Goal: Information Seeking & Learning: Learn about a topic

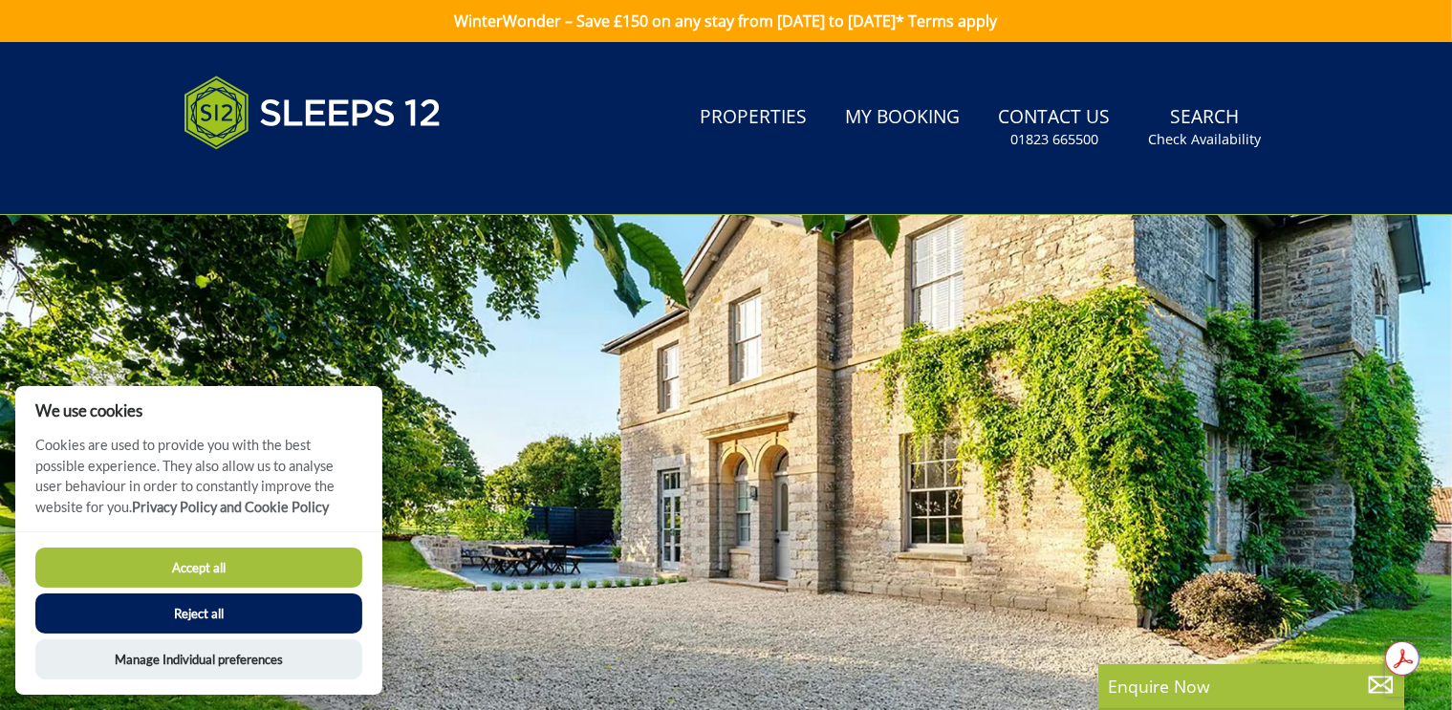
click at [205, 577] on button "Accept all" at bounding box center [198, 568] width 327 height 40
checkbox input "true"
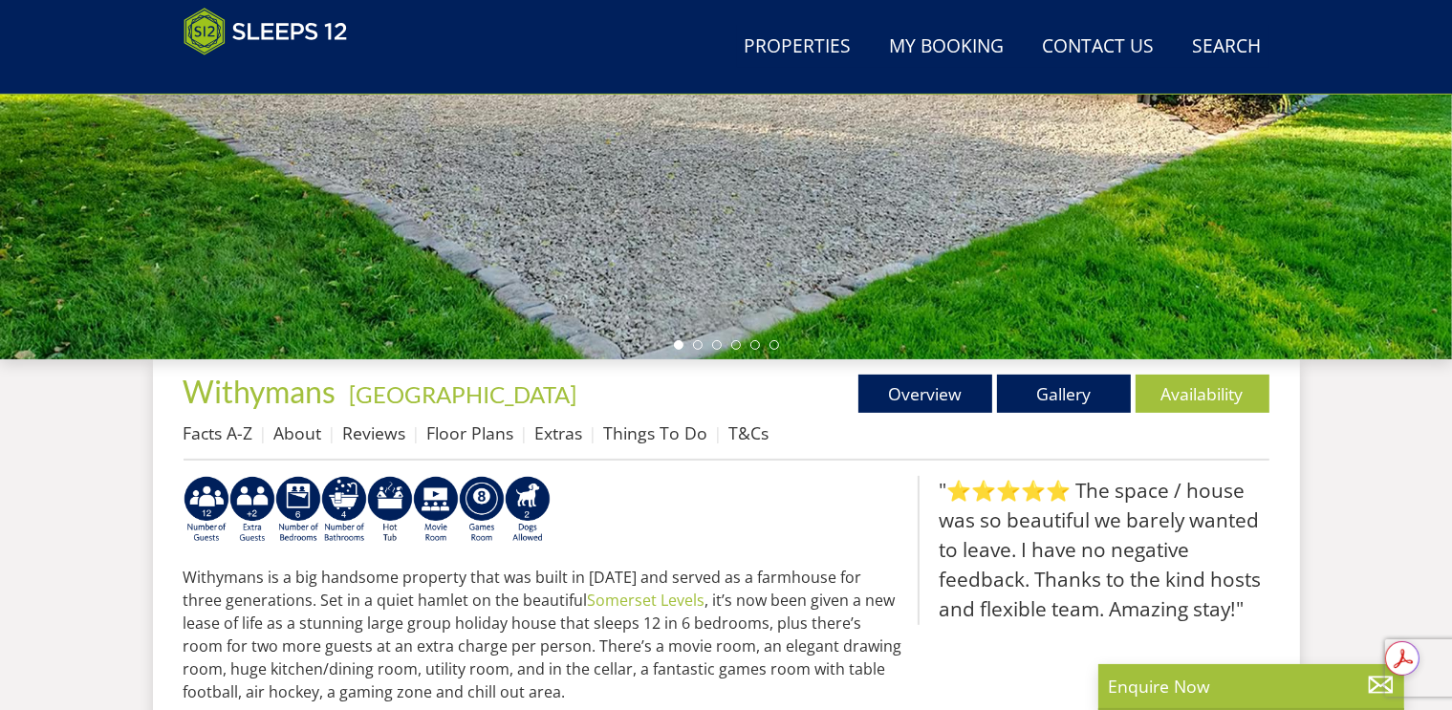
scroll to position [449, 0]
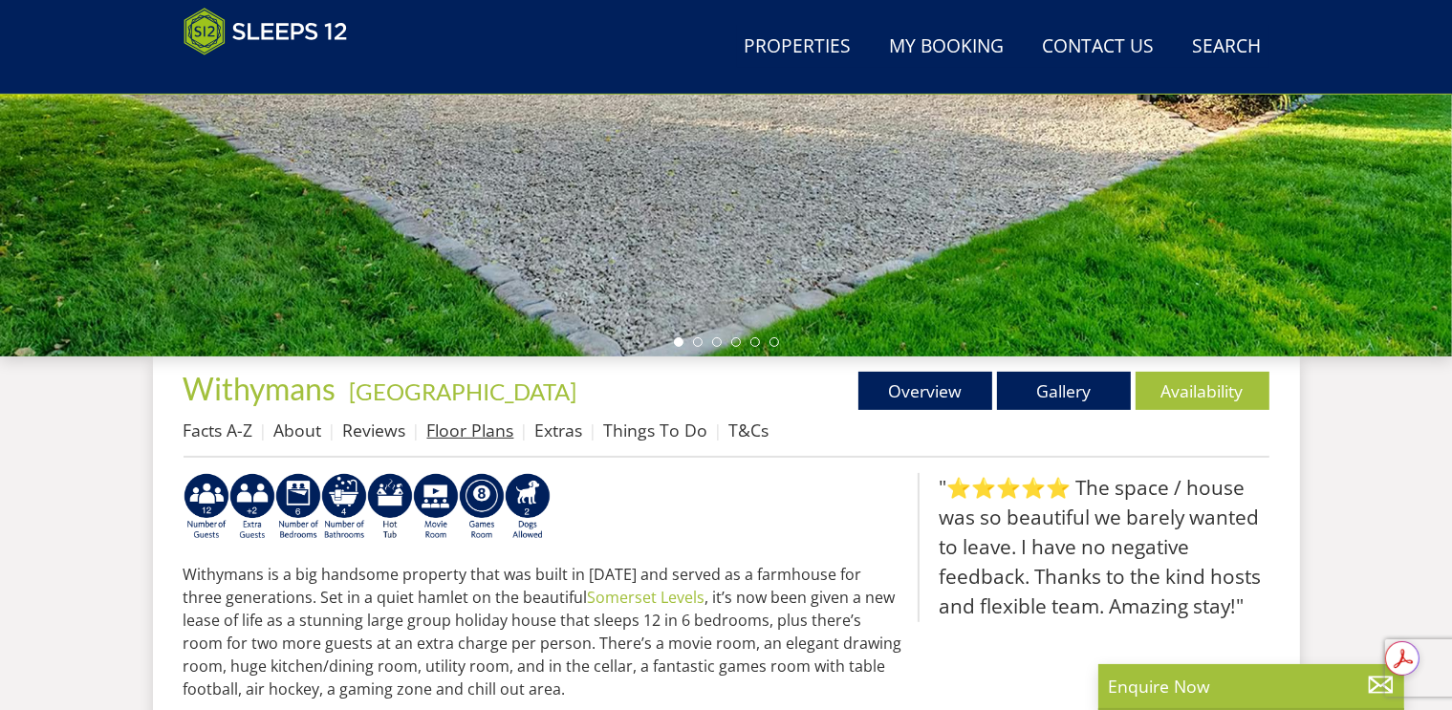
click at [471, 433] on link "Floor Plans" at bounding box center [470, 430] width 87 height 23
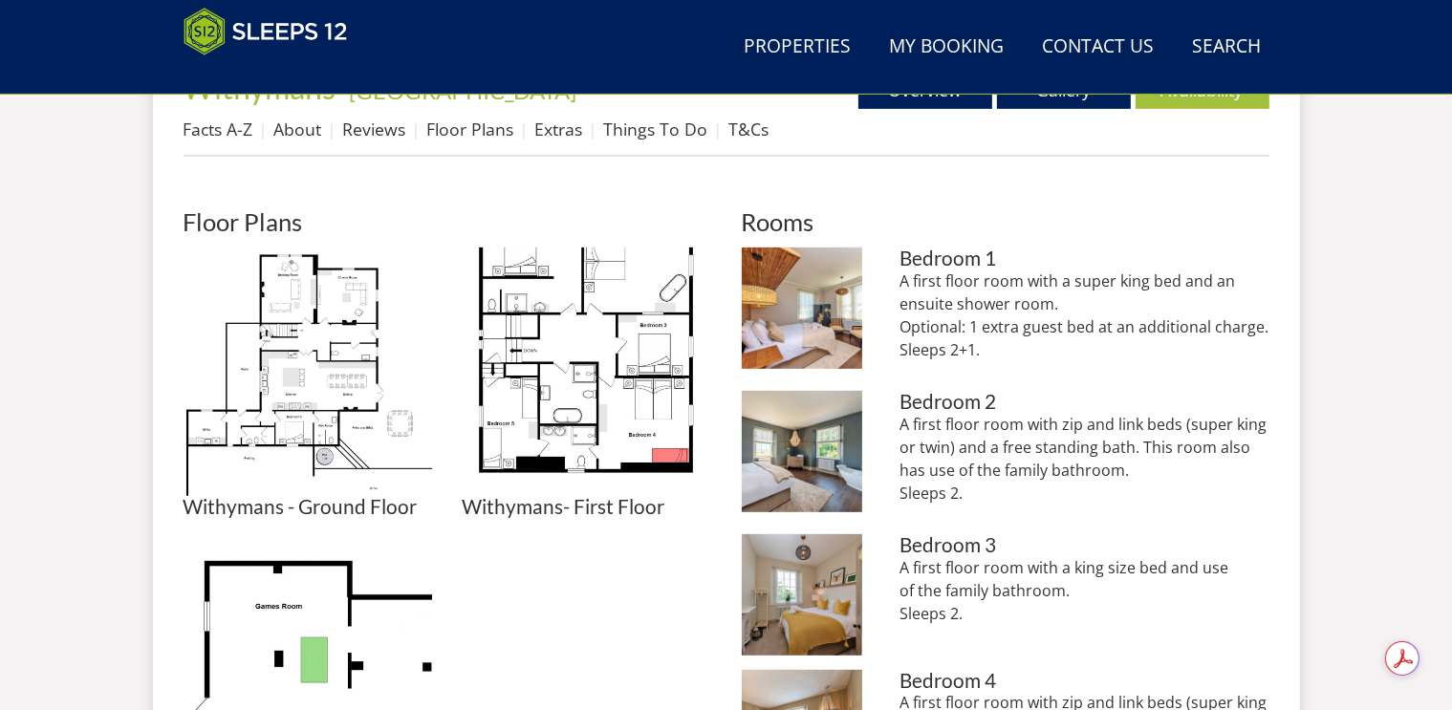
scroll to position [753, 0]
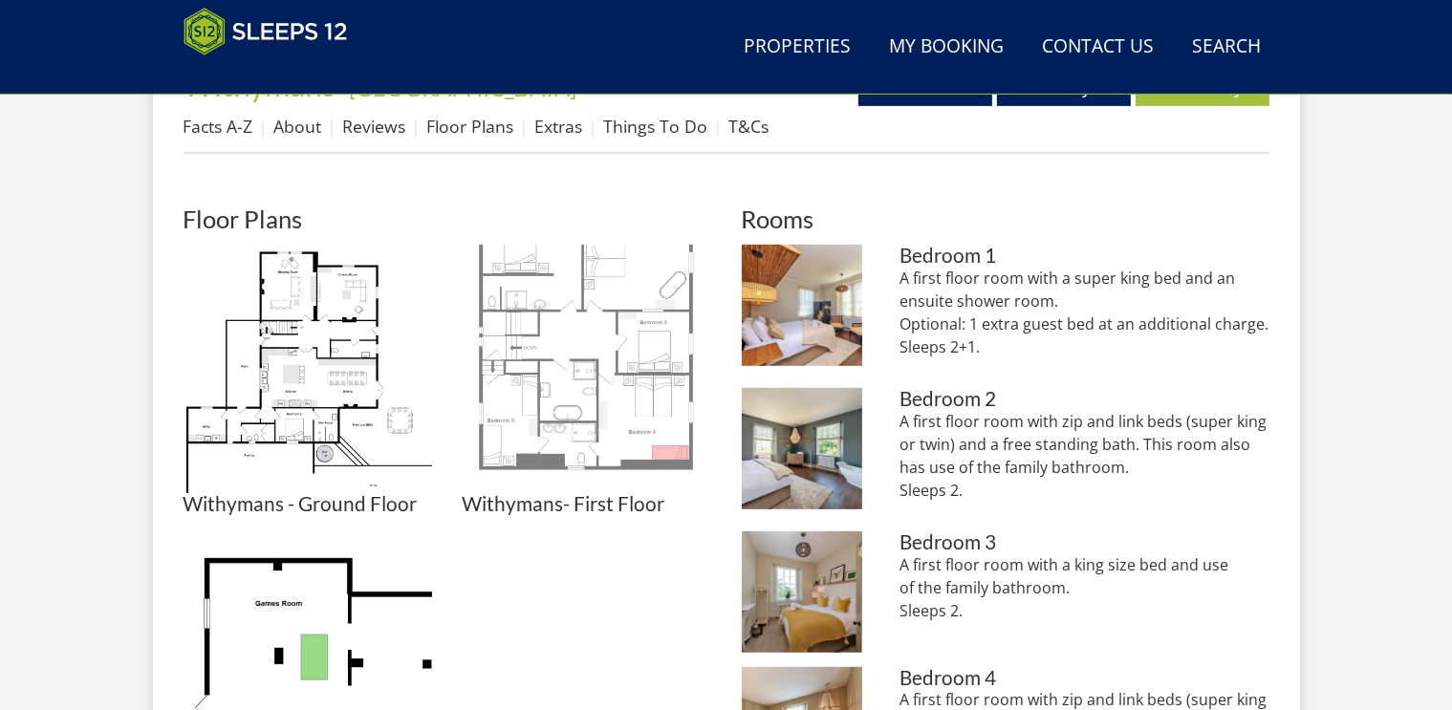
click at [593, 356] on img at bounding box center [587, 369] width 248 height 248
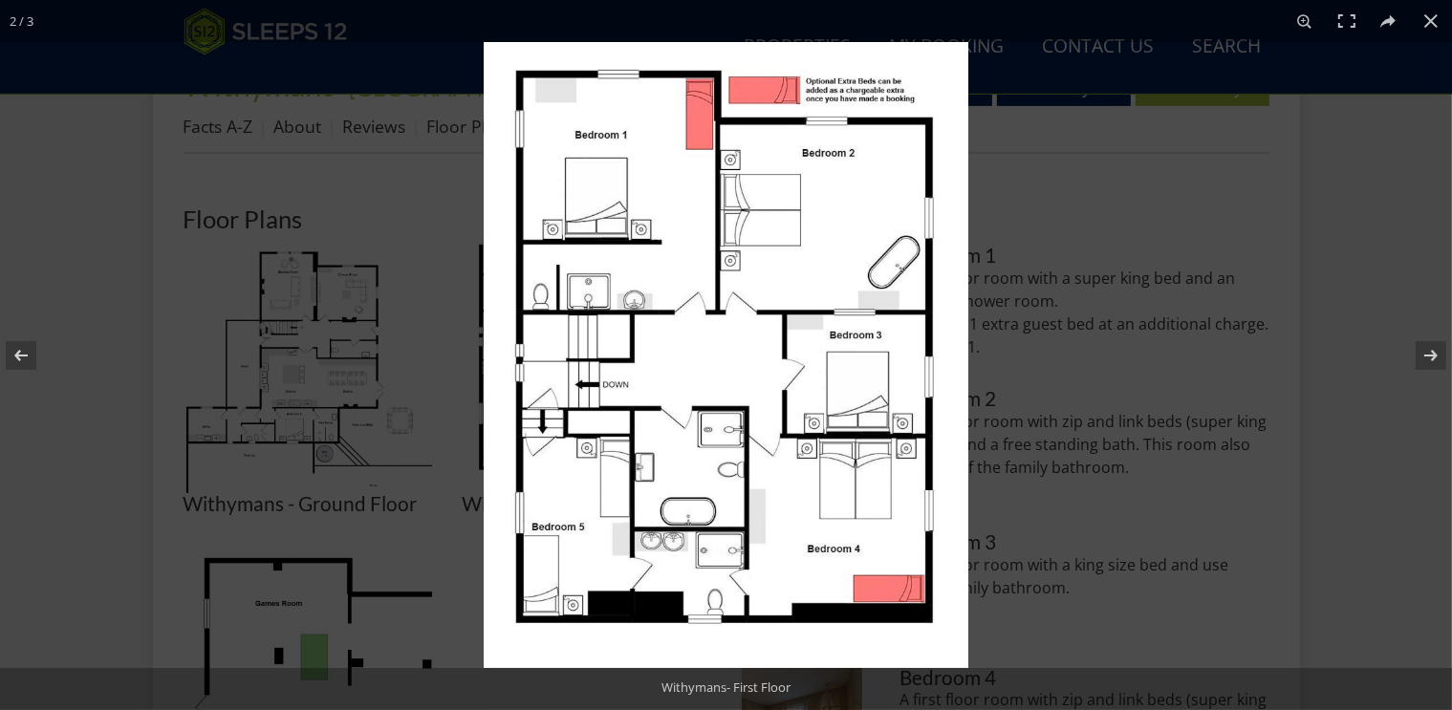
click at [587, 457] on img at bounding box center [726, 355] width 485 height 626
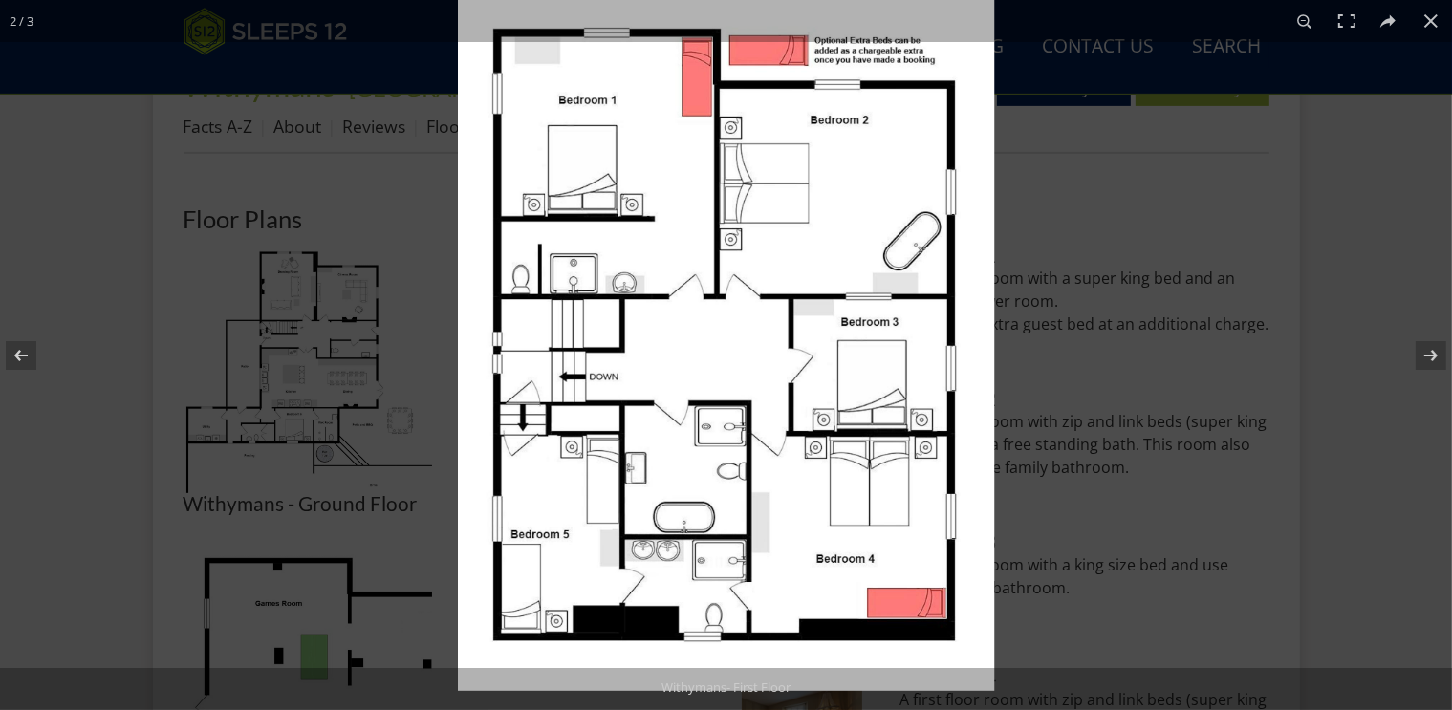
click at [587, 457] on img at bounding box center [726, 344] width 537 height 694
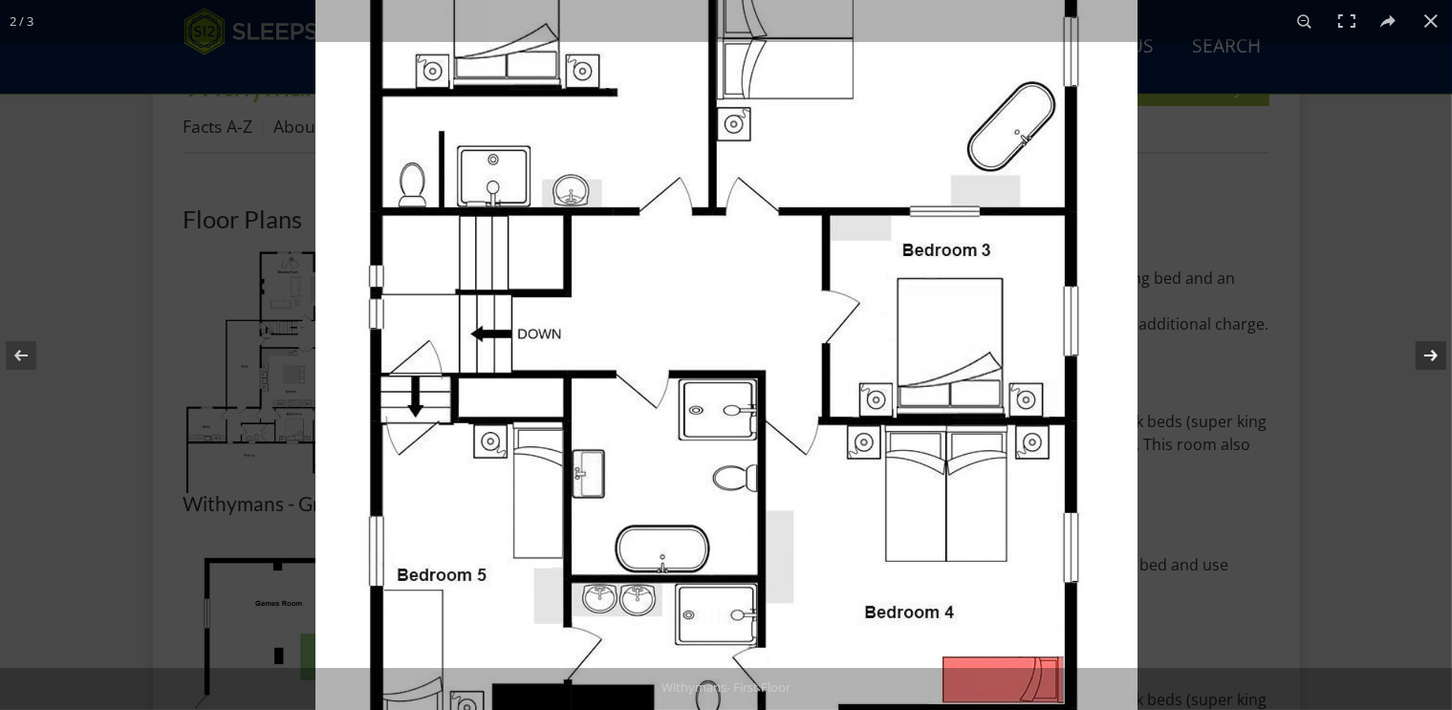
click at [1434, 351] on button at bounding box center [1418, 356] width 67 height 96
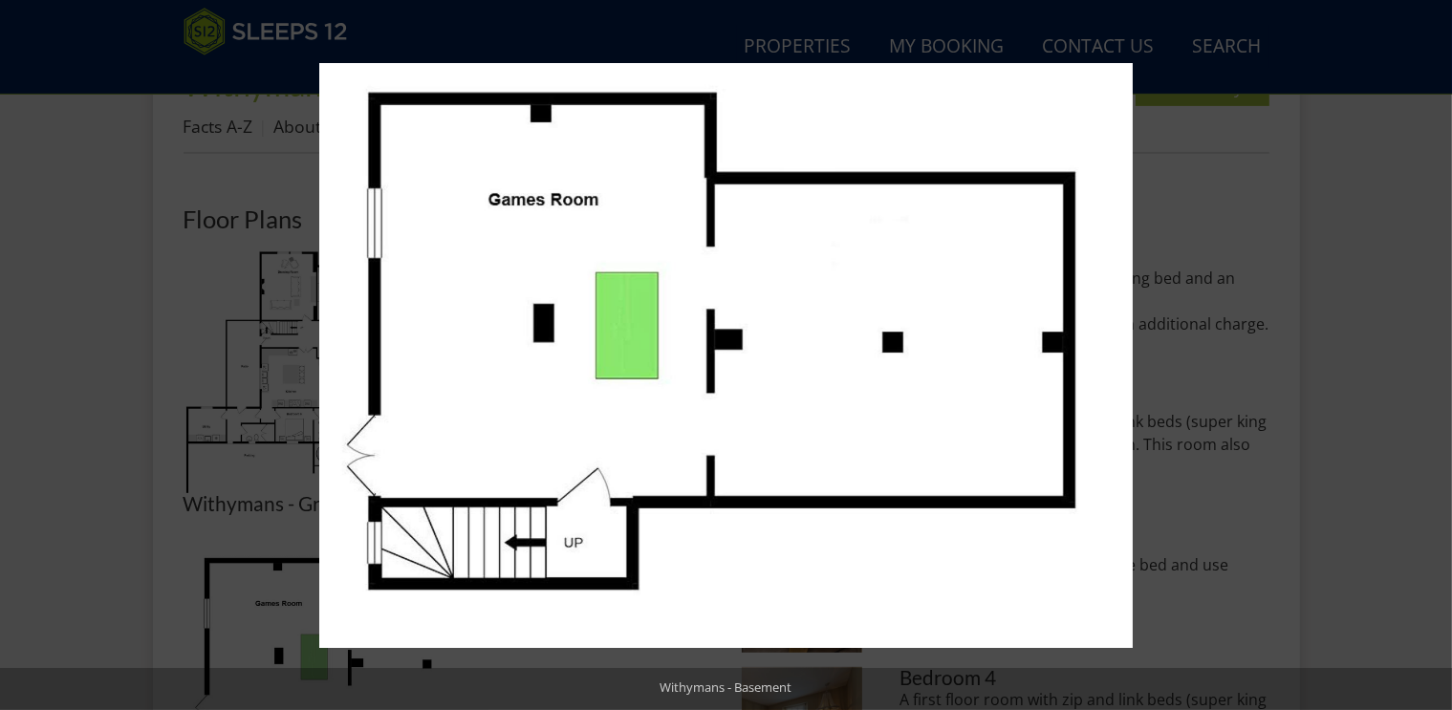
click at [1434, 351] on button at bounding box center [1418, 356] width 67 height 96
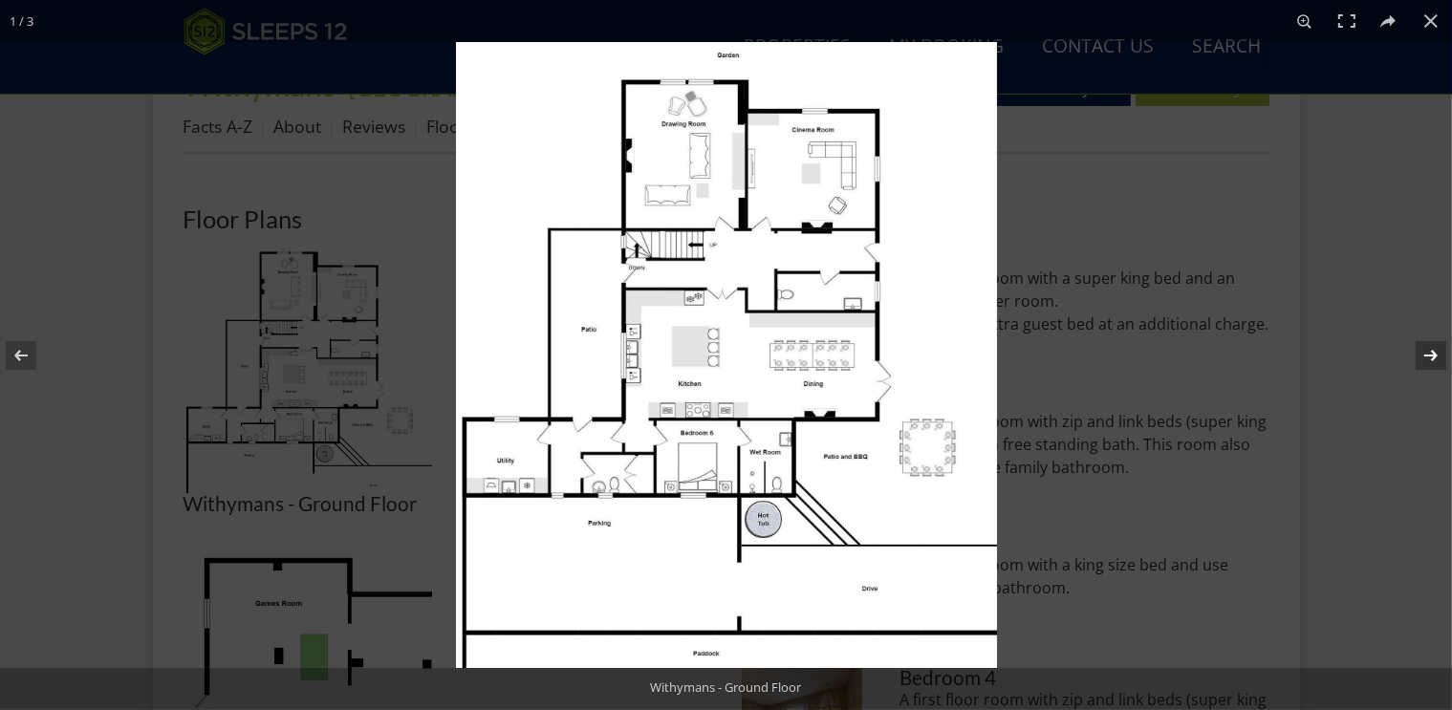
click at [1438, 351] on button at bounding box center [1418, 356] width 67 height 96
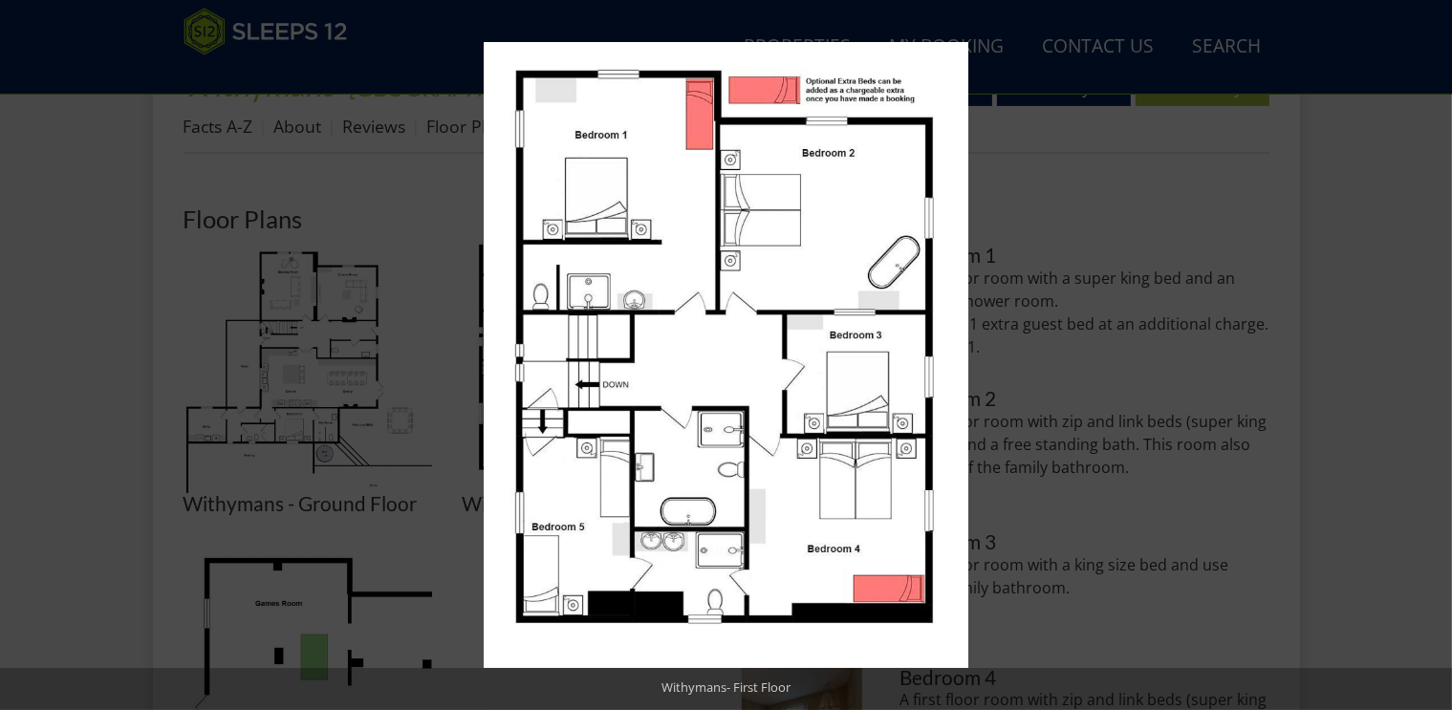
click at [1424, 351] on button at bounding box center [1418, 356] width 67 height 96
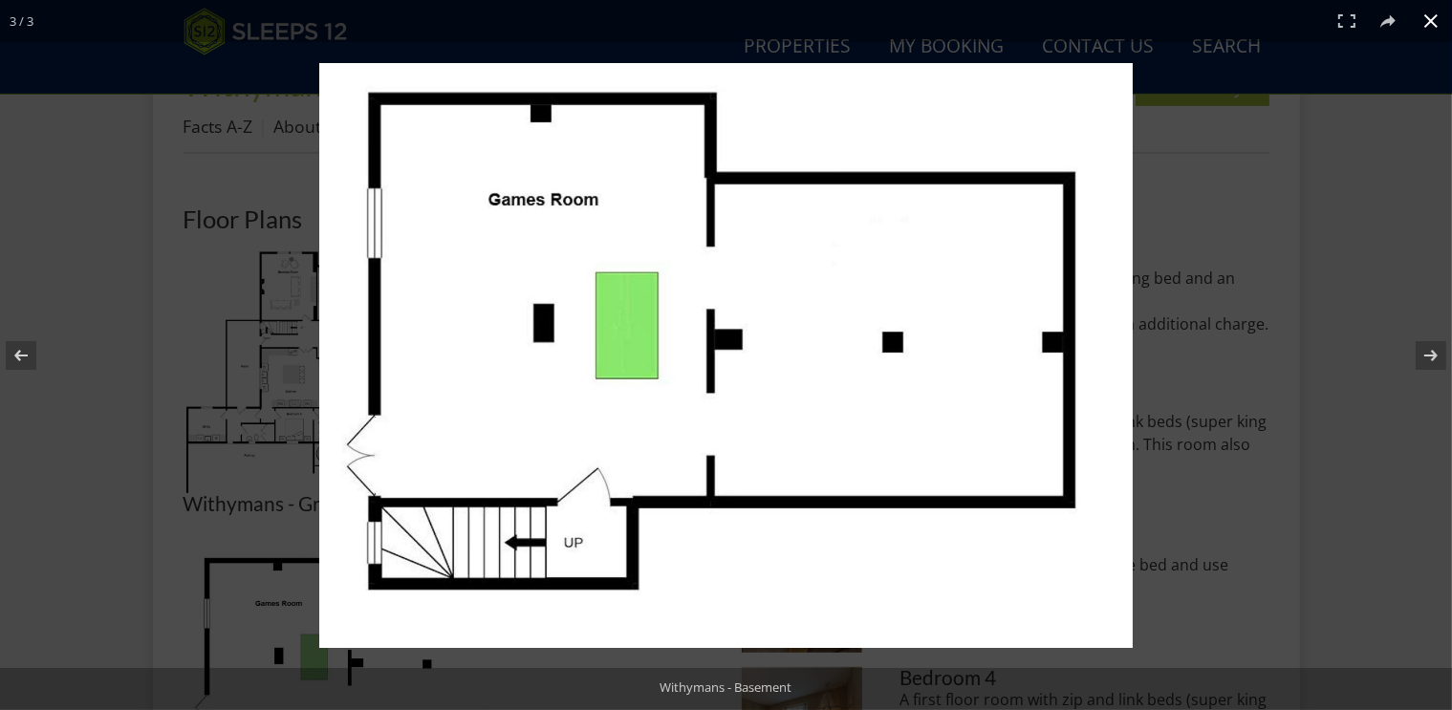
click at [1429, 27] on button at bounding box center [1431, 21] width 42 height 42
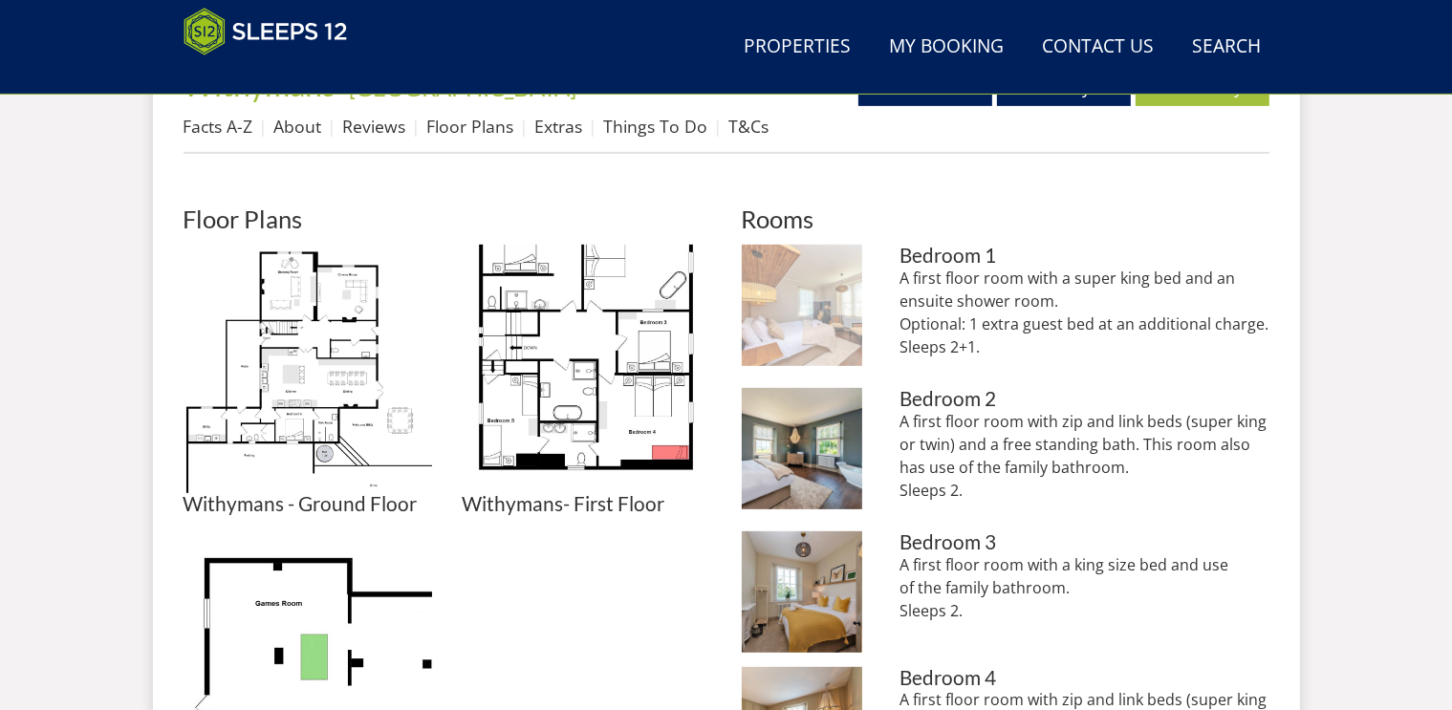
click at [816, 315] on img at bounding box center [802, 305] width 121 height 121
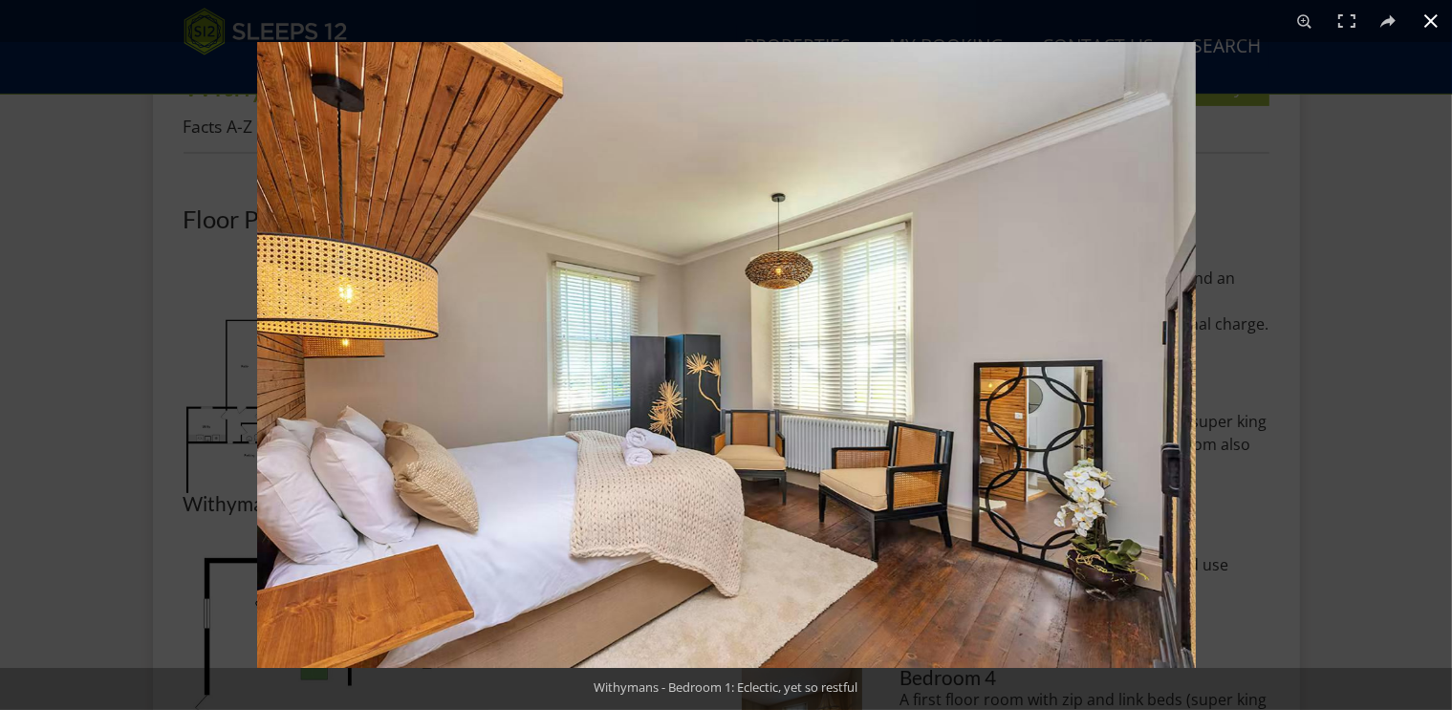
click at [1431, 17] on button at bounding box center [1431, 21] width 42 height 42
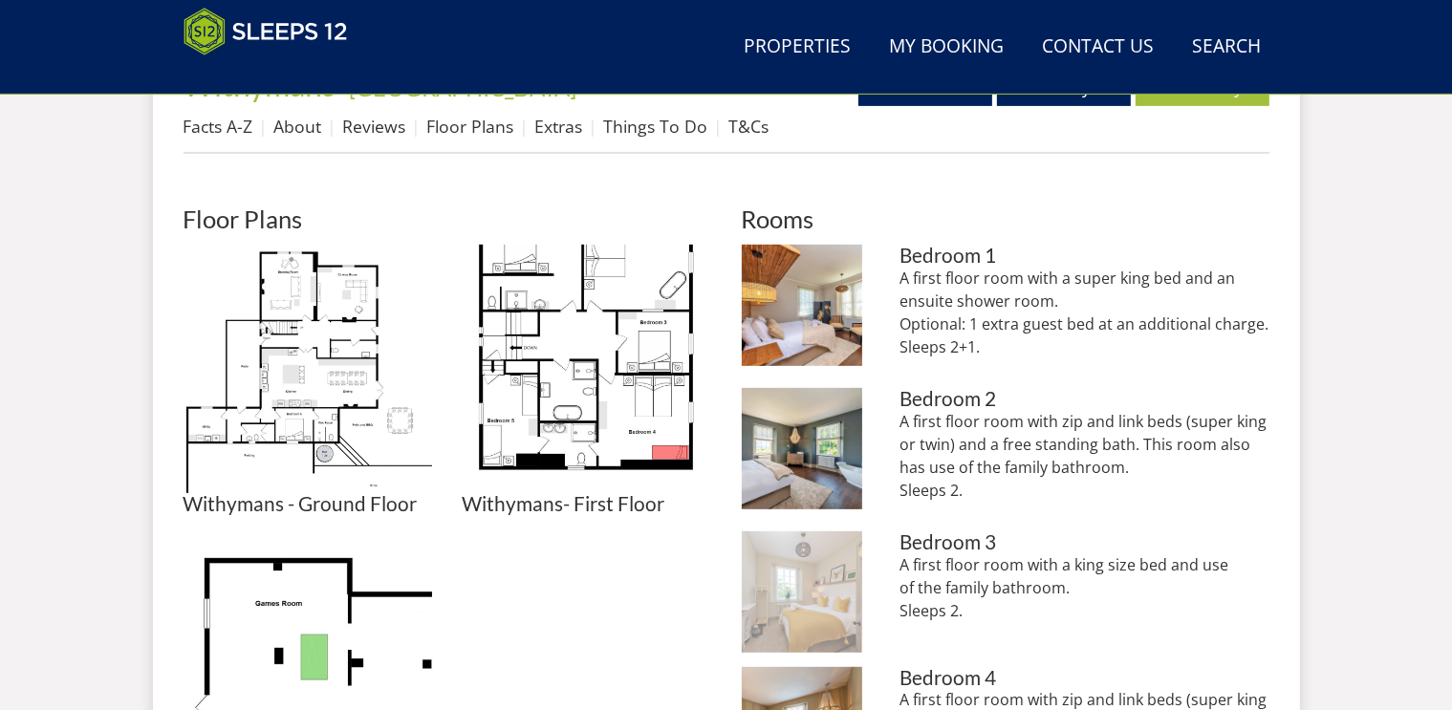
click at [819, 597] on img at bounding box center [802, 591] width 121 height 121
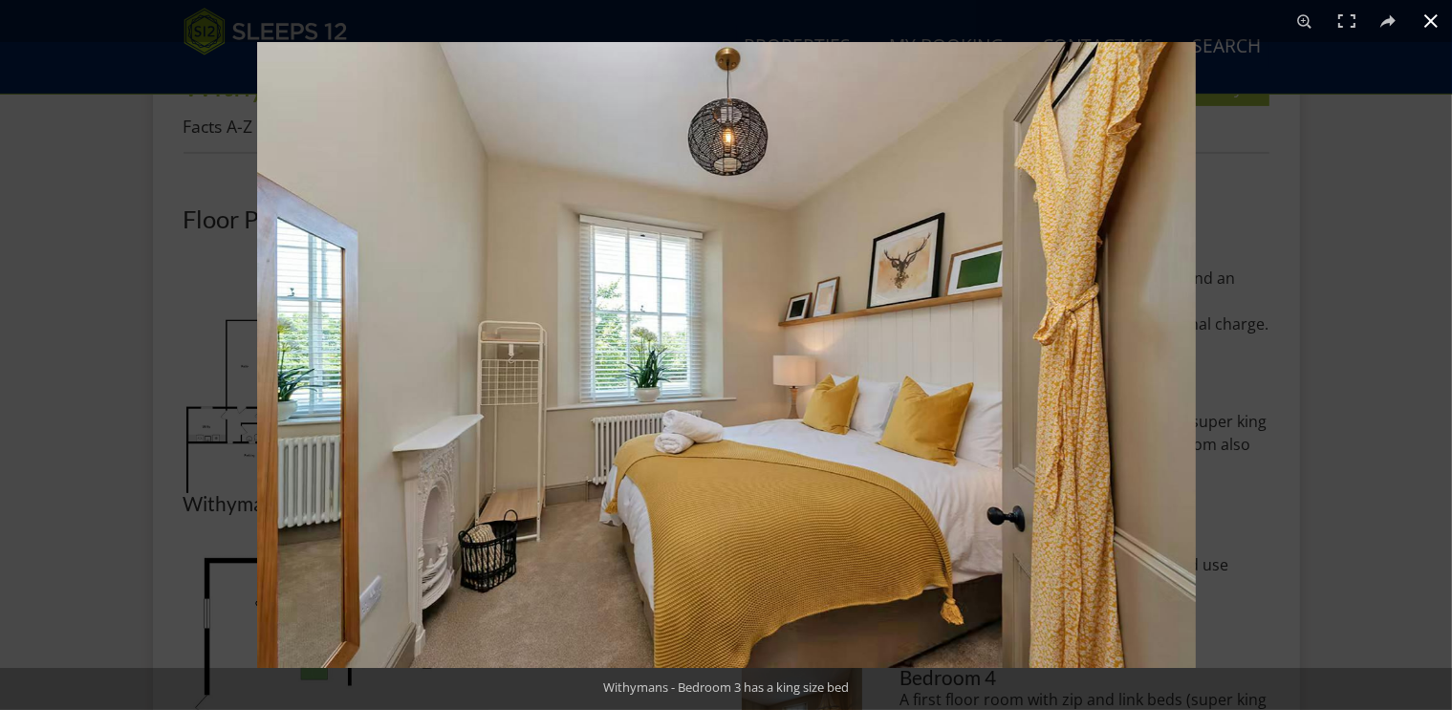
click at [1431, 22] on button at bounding box center [1431, 21] width 42 height 42
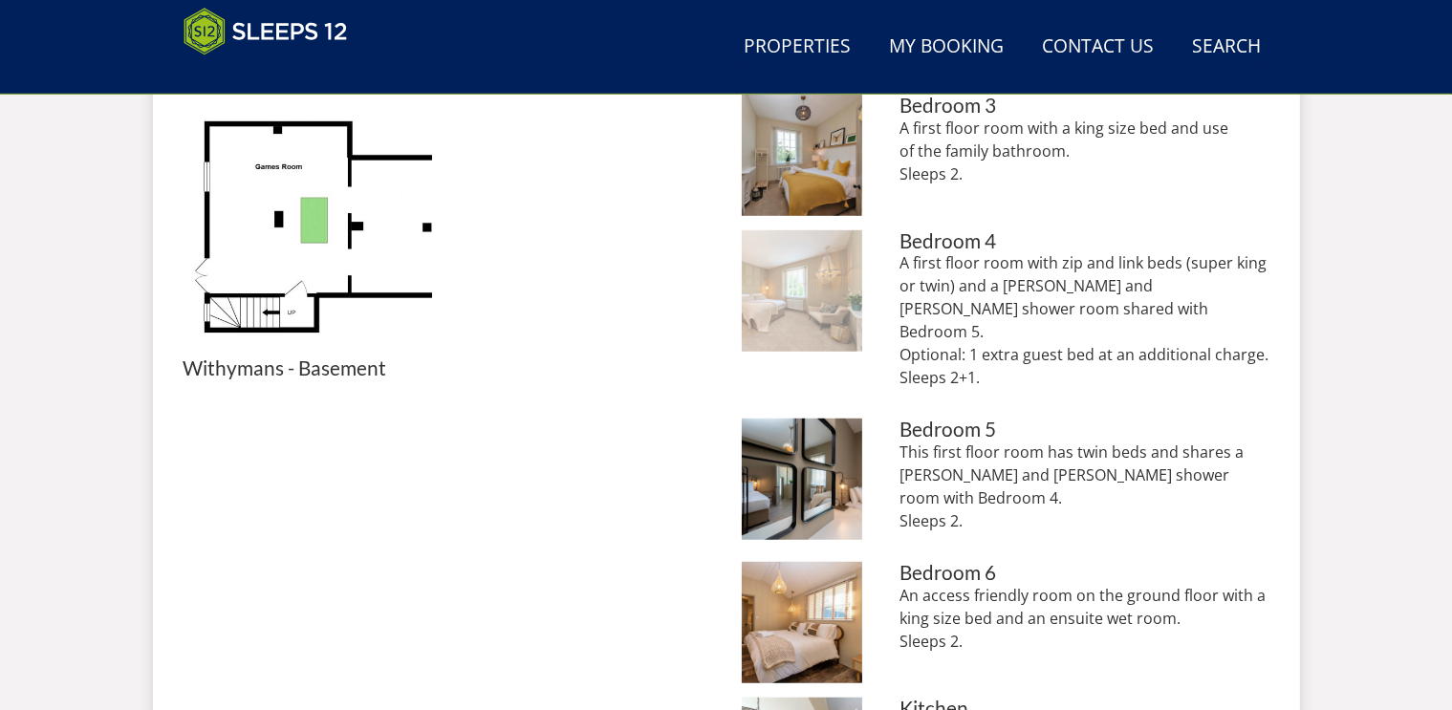
scroll to position [1250, 0]
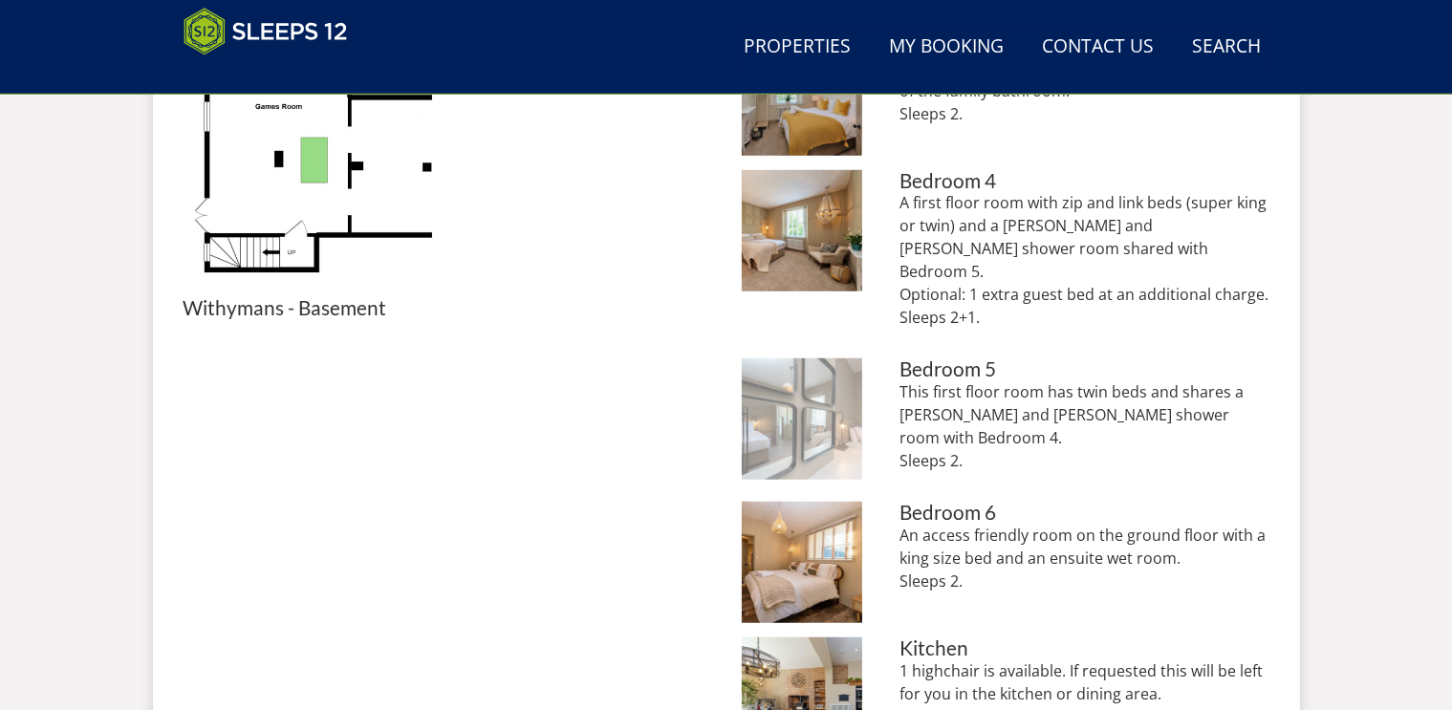
click at [803, 389] on img at bounding box center [802, 418] width 121 height 121
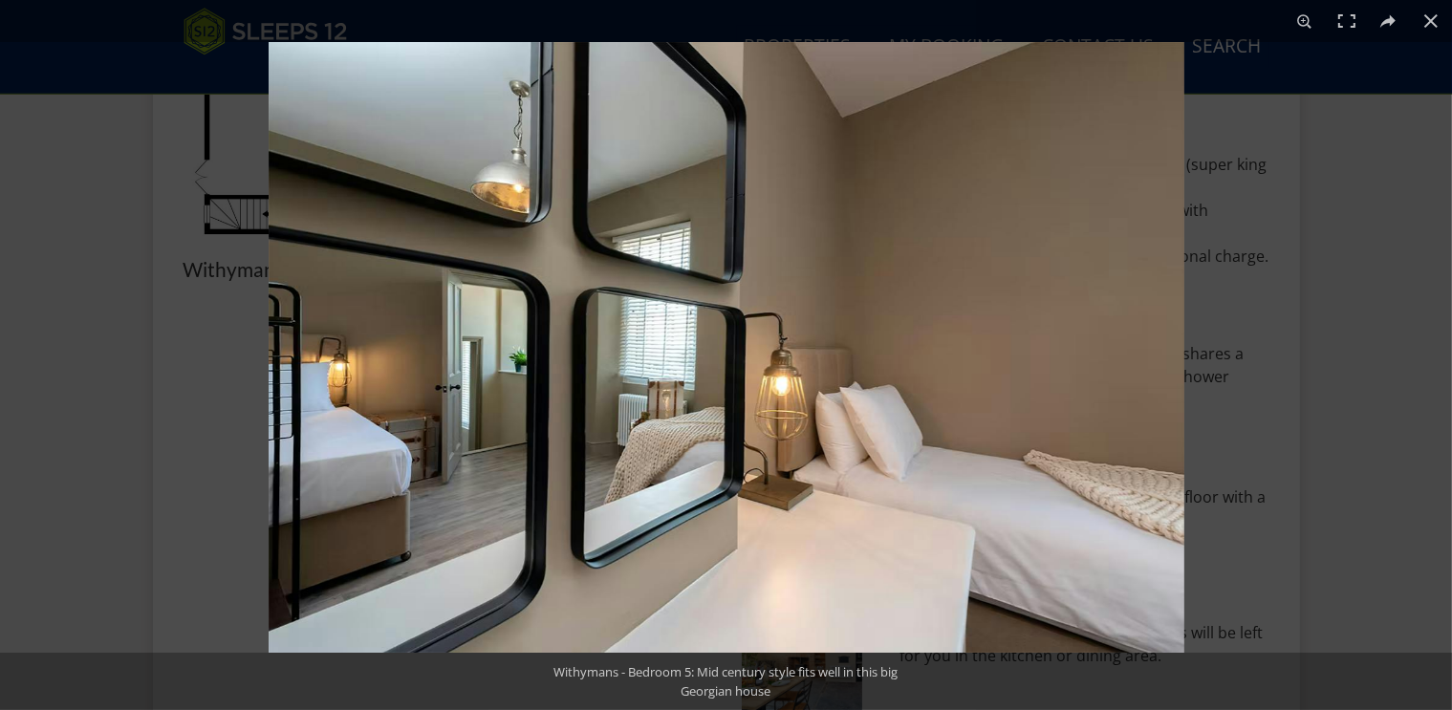
scroll to position [1327, 0]
click at [1427, 14] on button at bounding box center [1431, 21] width 42 height 42
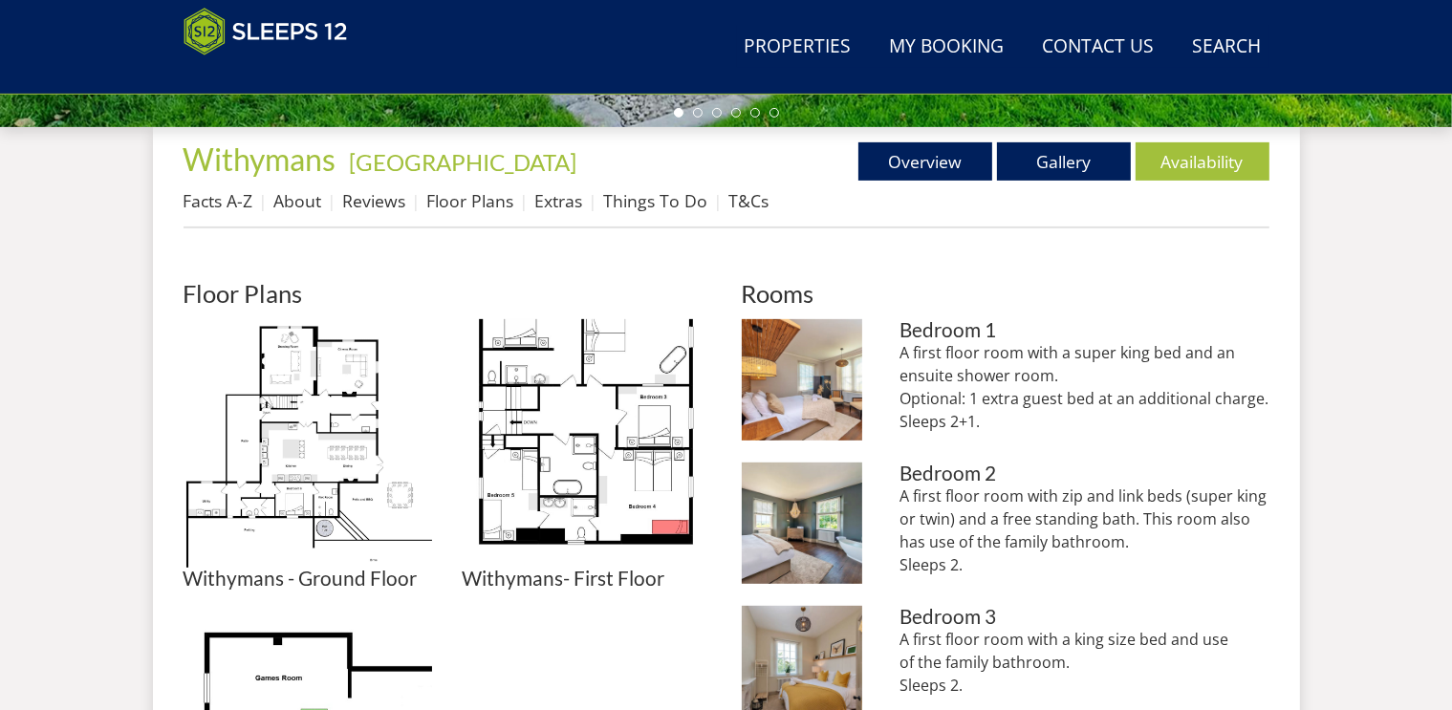
scroll to position [677, 0]
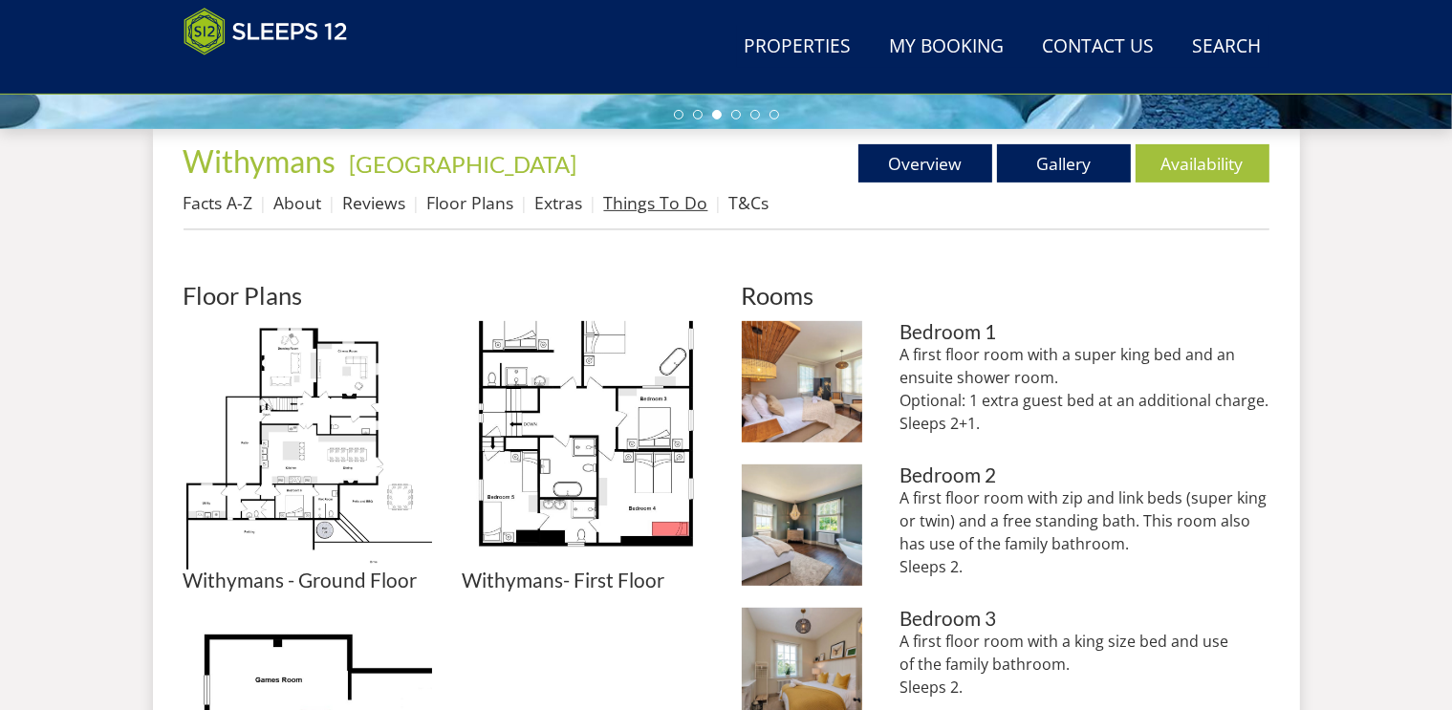
click at [627, 201] on link "Things To Do" at bounding box center [656, 202] width 104 height 23
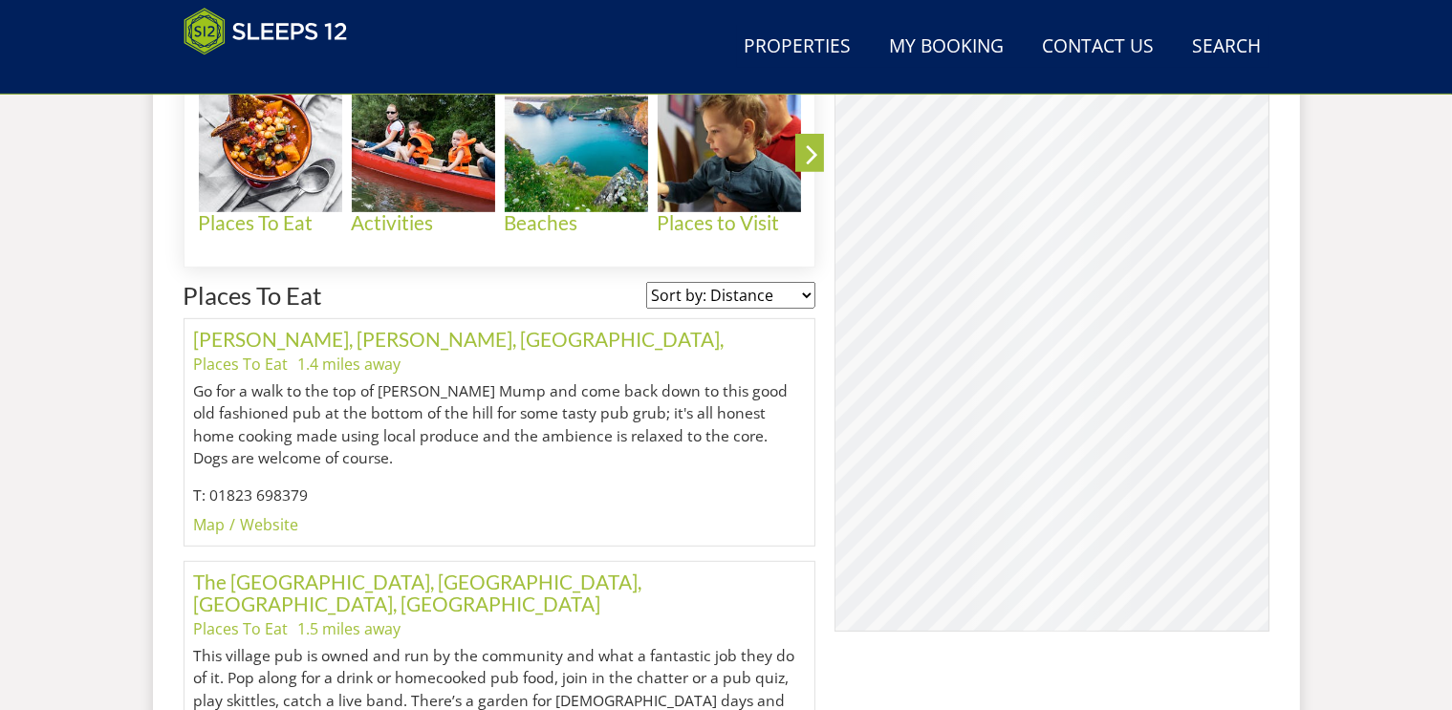
scroll to position [935, 0]
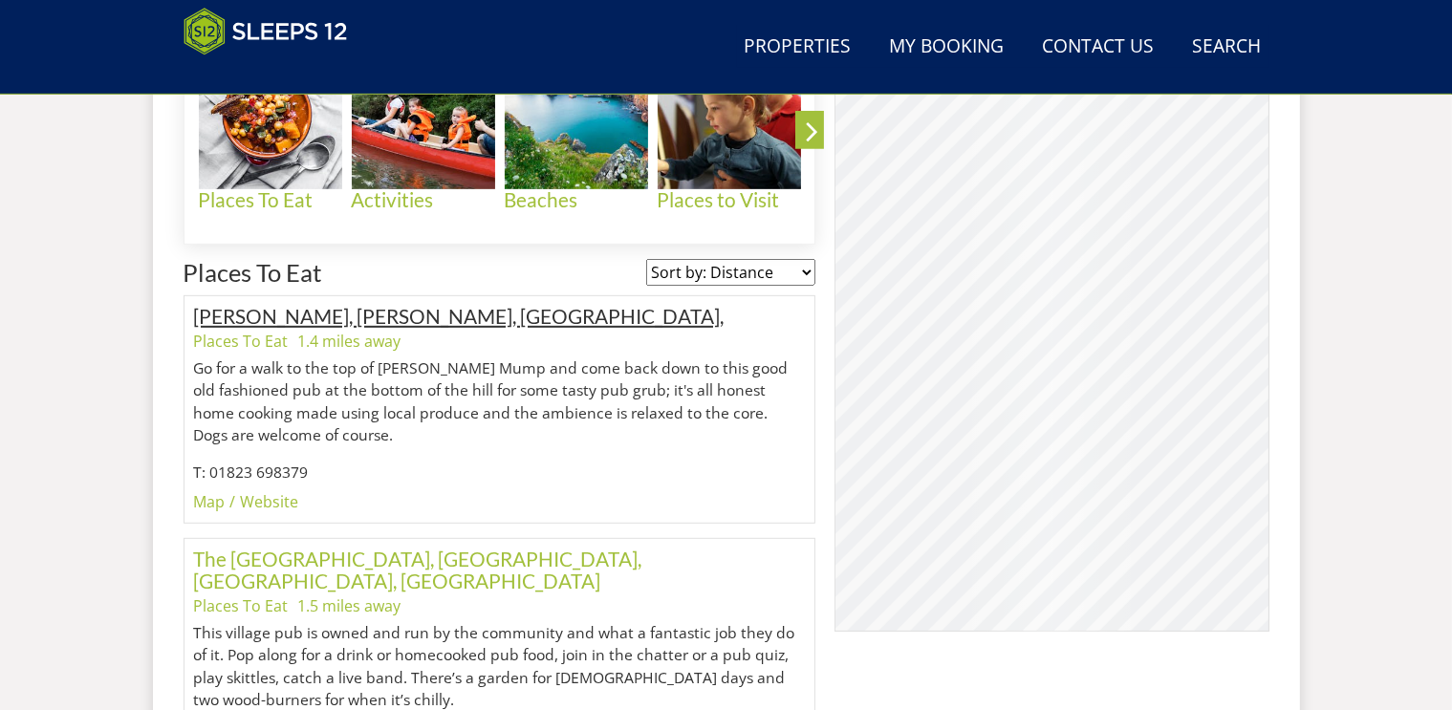
click at [344, 314] on link "[PERSON_NAME], [PERSON_NAME], [GEOGRAPHIC_DATA]," at bounding box center [459, 316] width 530 height 24
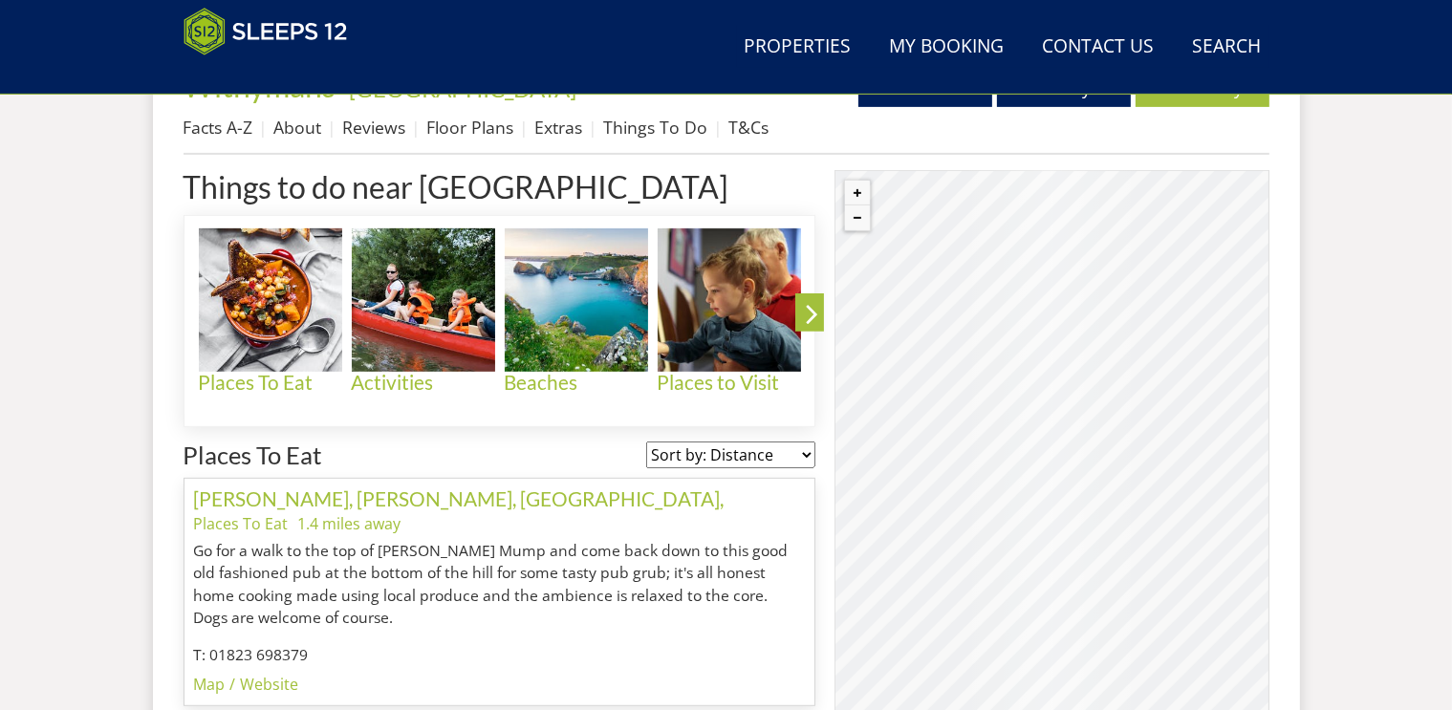
scroll to position [715, 0]
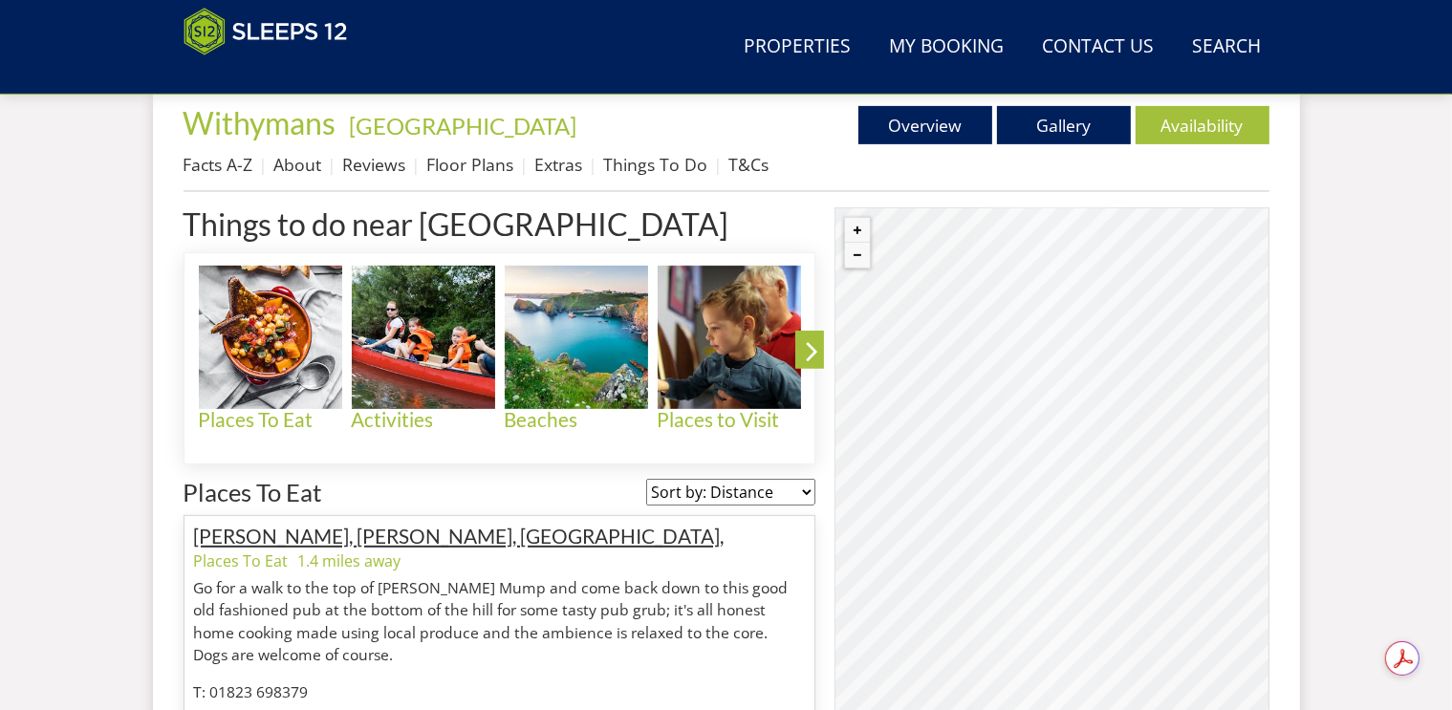
click at [470, 529] on link "[PERSON_NAME], [PERSON_NAME], [GEOGRAPHIC_DATA]," at bounding box center [459, 536] width 530 height 24
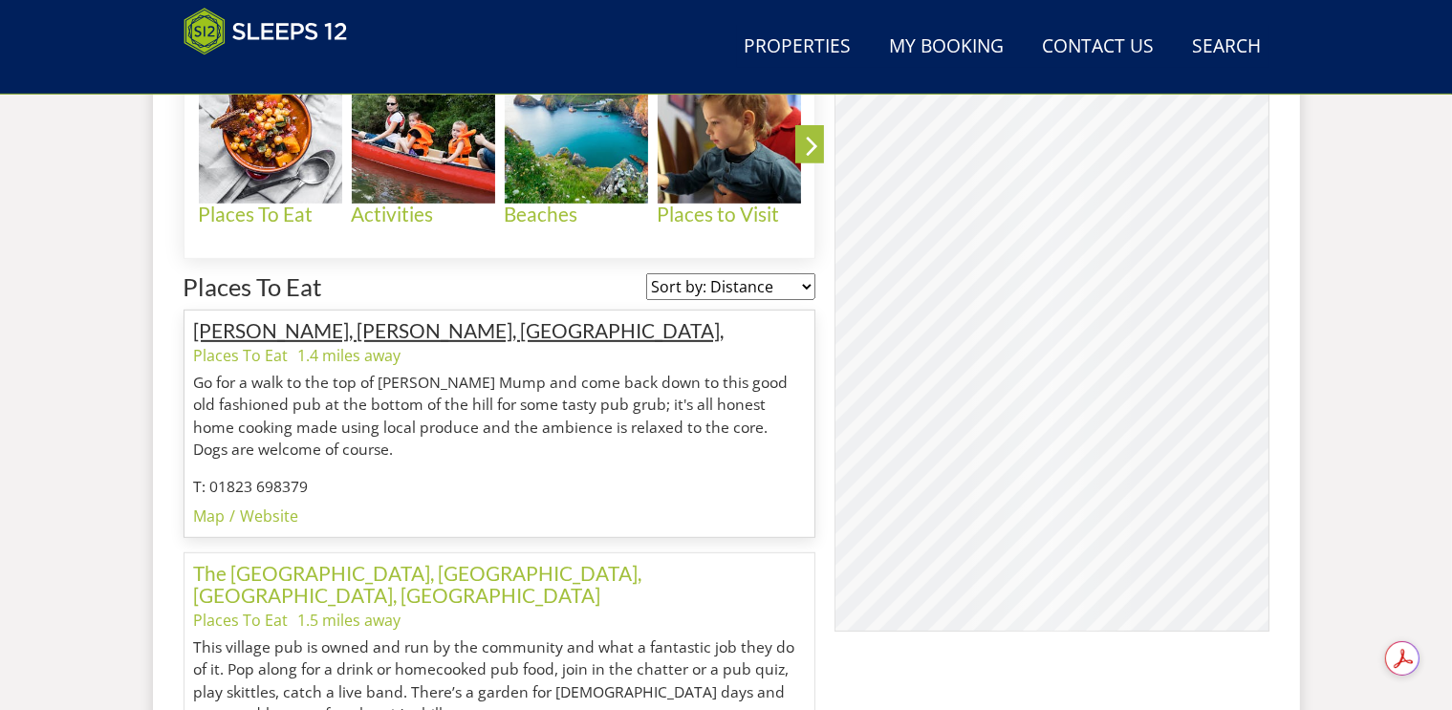
scroll to position [921, 0]
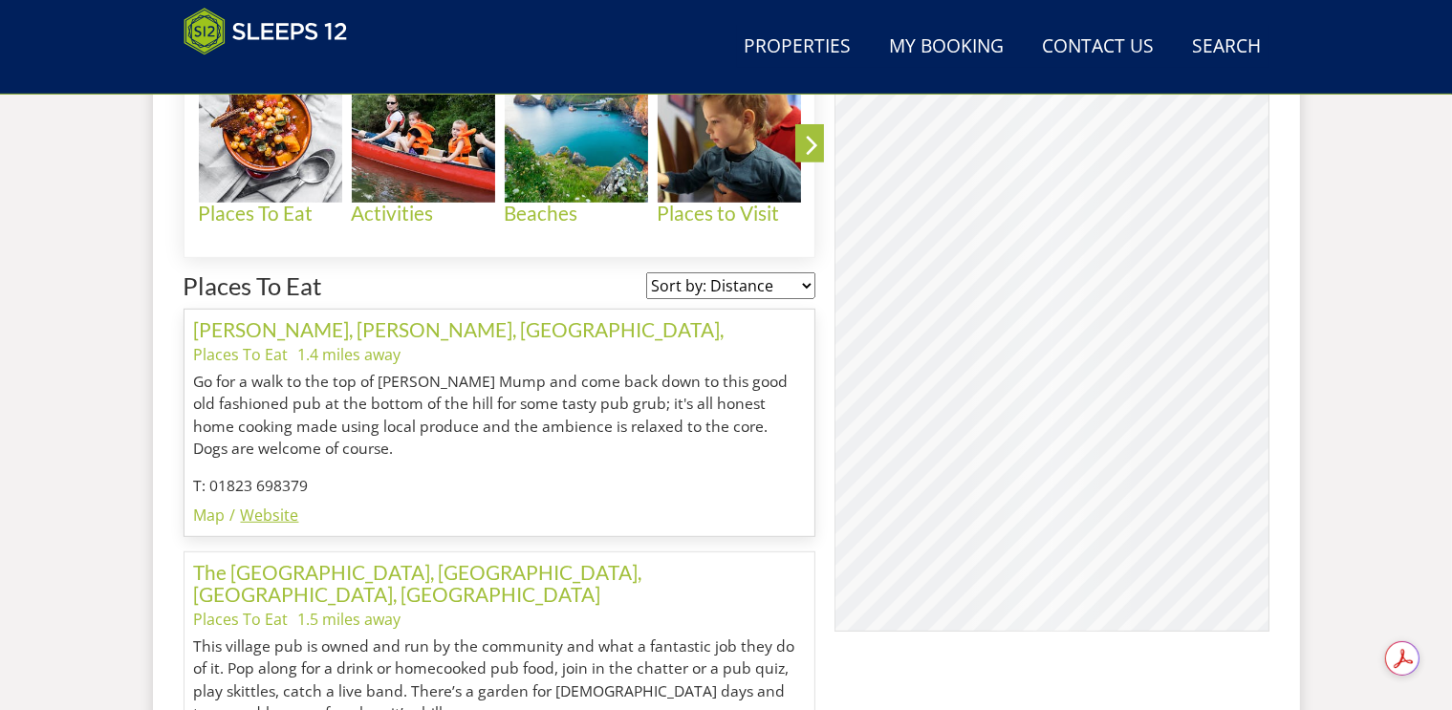
click at [265, 511] on link "Website" at bounding box center [270, 515] width 58 height 21
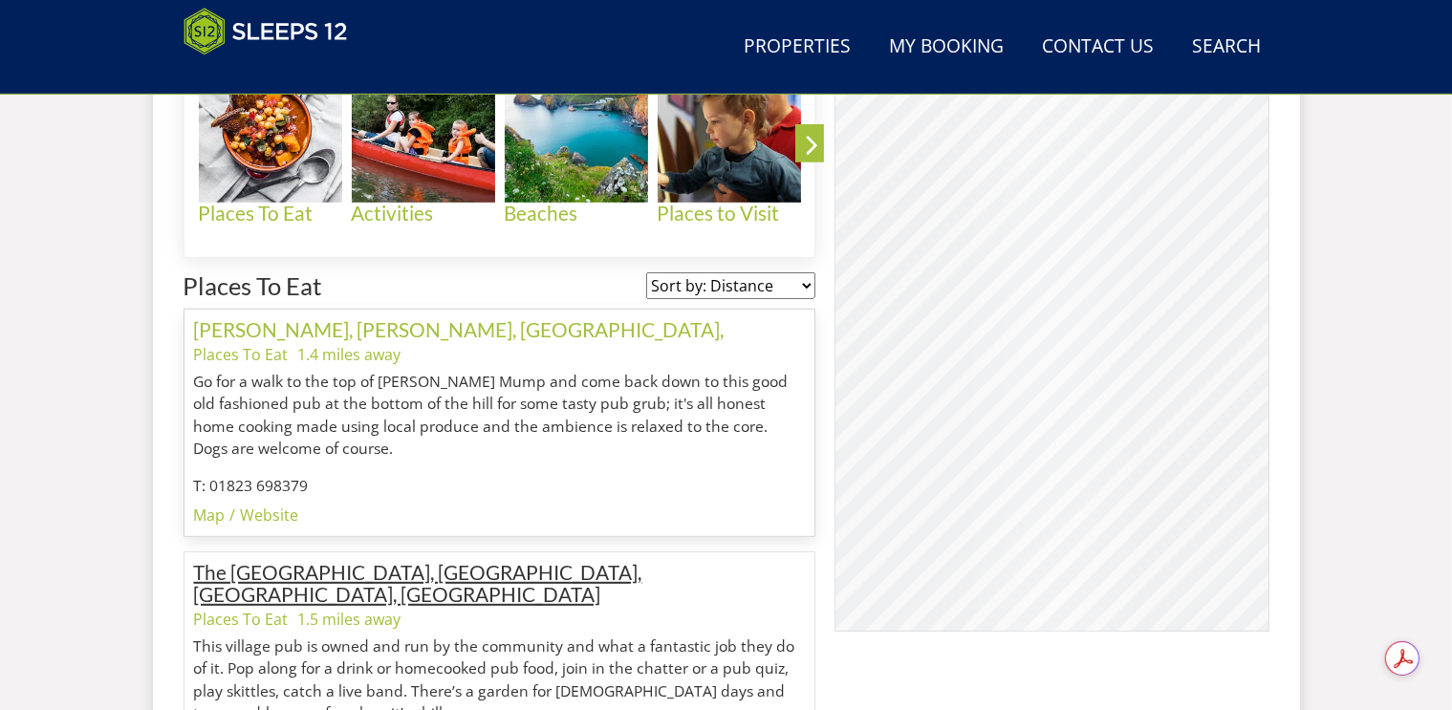
click at [516, 572] on link "The [GEOGRAPHIC_DATA], [GEOGRAPHIC_DATA], [GEOGRAPHIC_DATA], [GEOGRAPHIC_DATA]" at bounding box center [418, 583] width 448 height 46
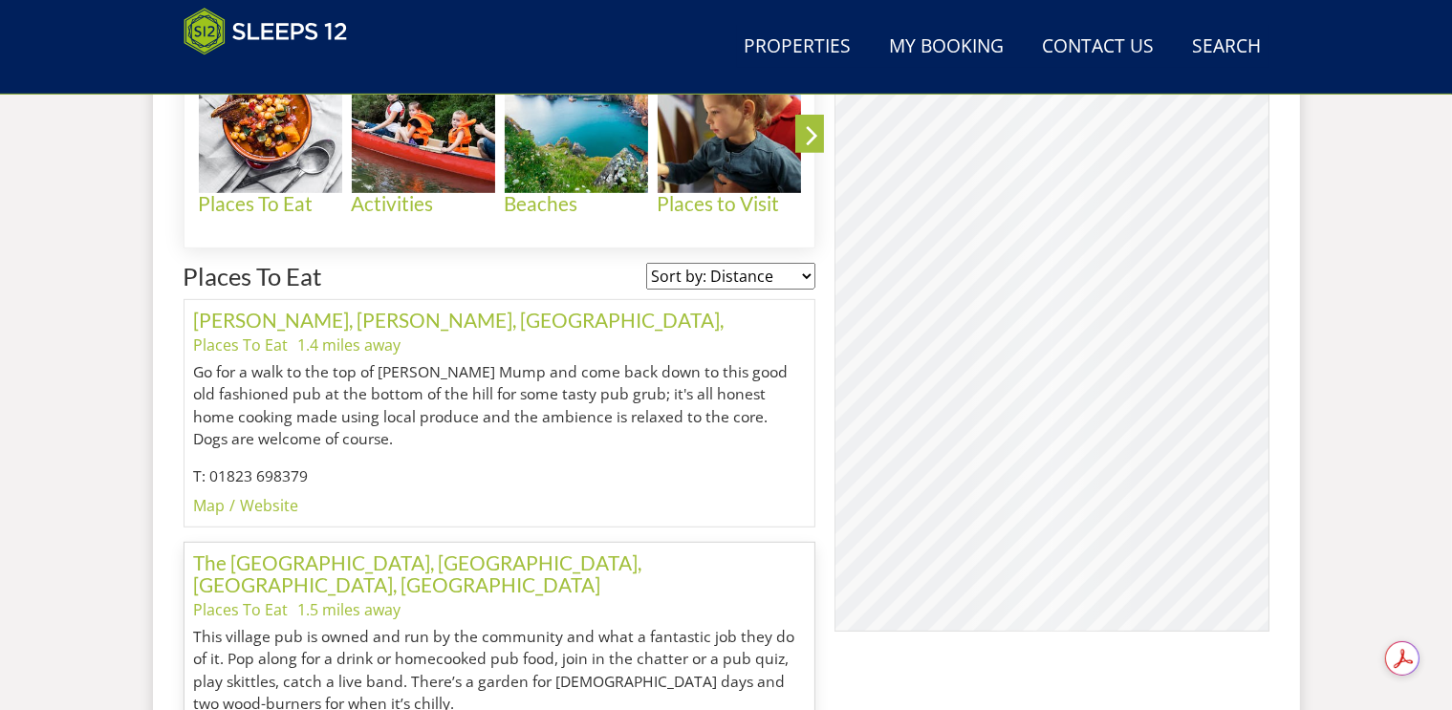
scroll to position [1552, 0]
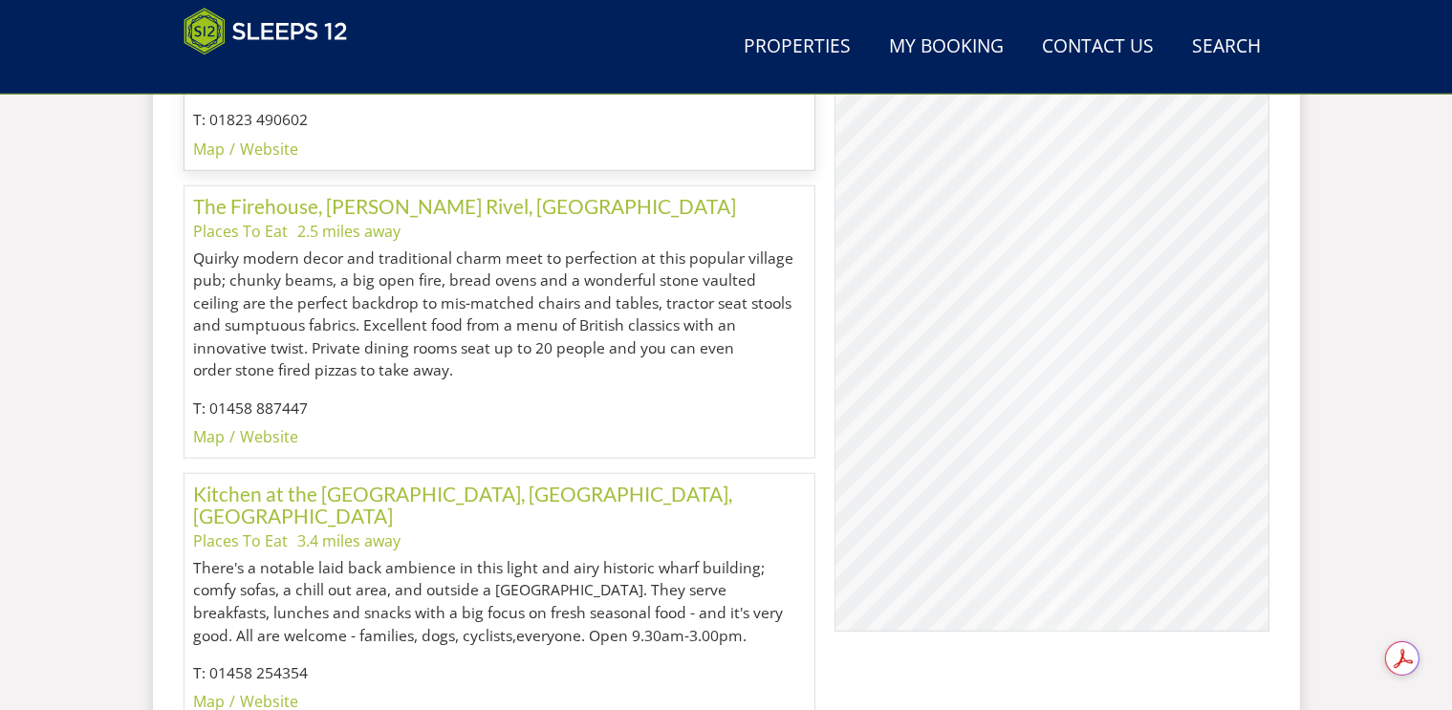
click at [396, 425] on ul "Map Website" at bounding box center [500, 436] width 612 height 23
click at [270, 691] on link "Website" at bounding box center [270, 701] width 58 height 21
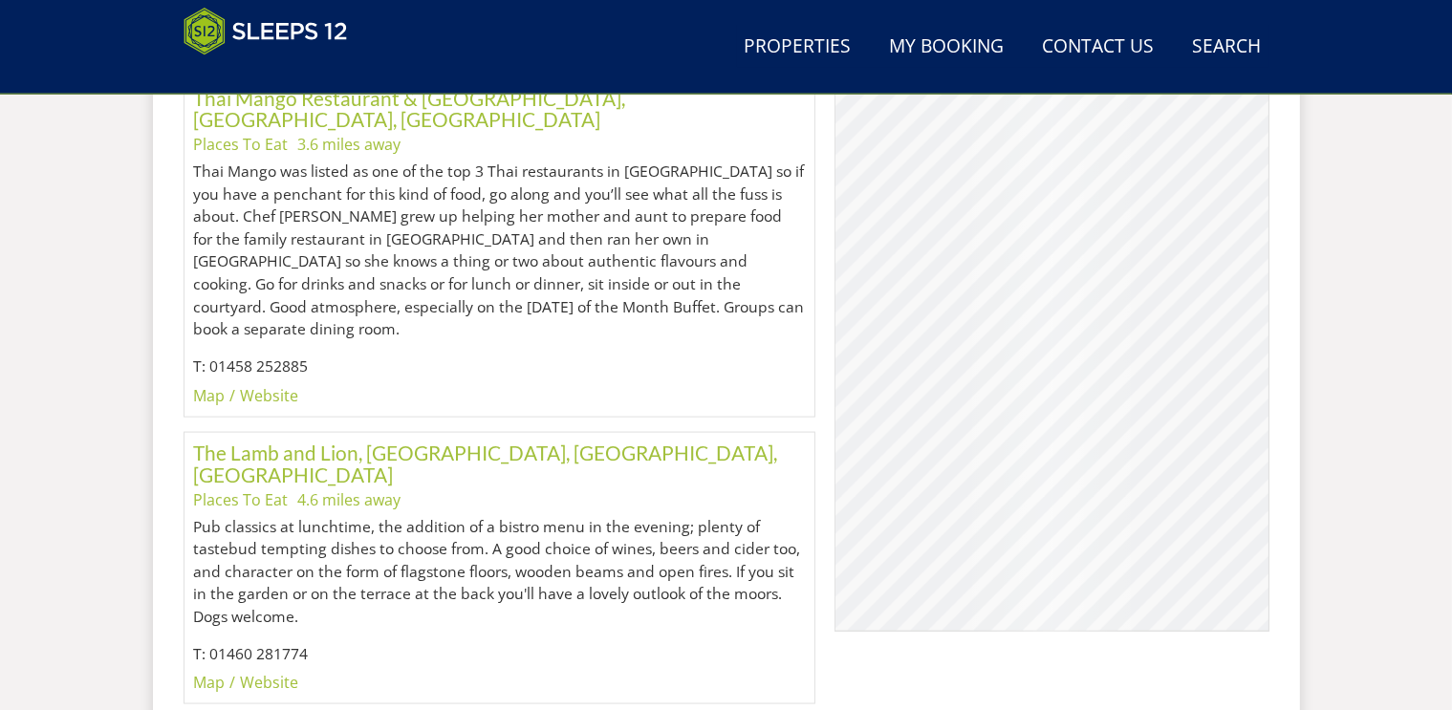
scroll to position [2546, 0]
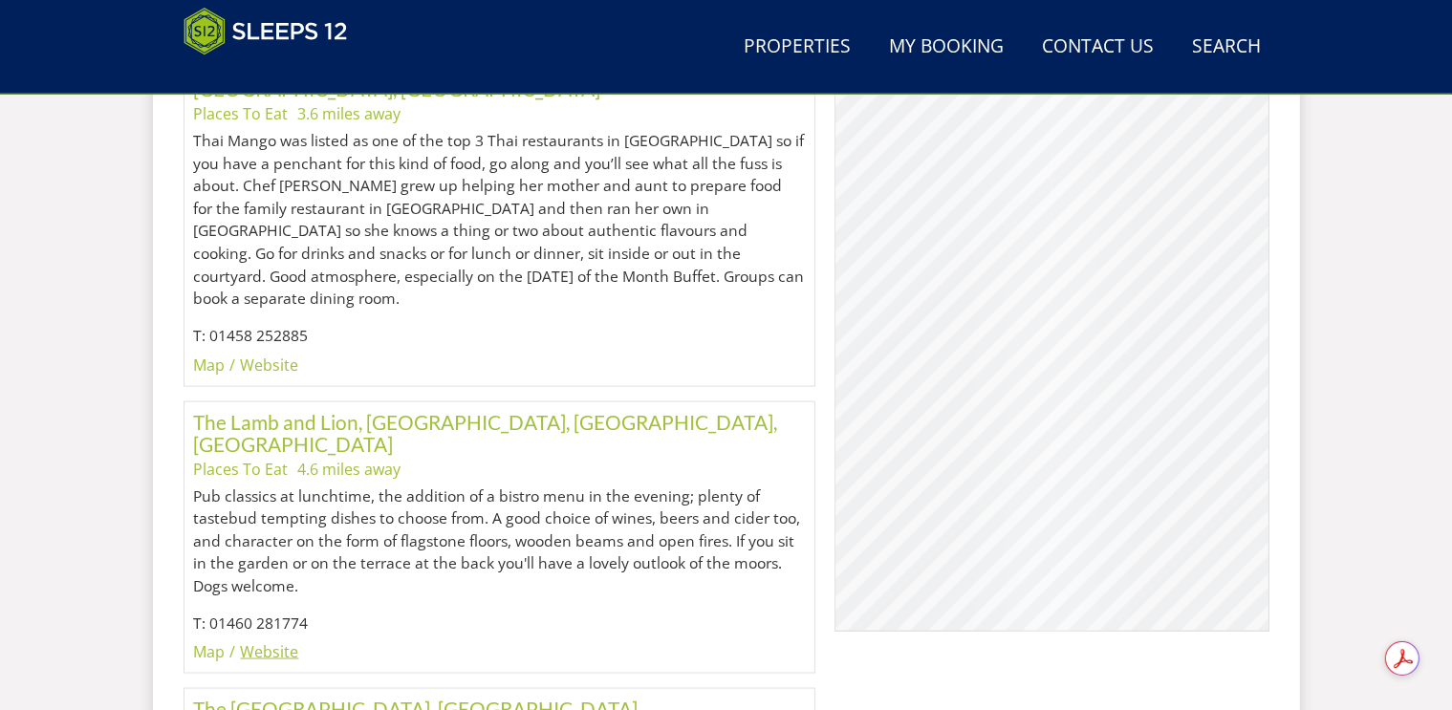
click at [279, 641] on link "Website" at bounding box center [270, 651] width 58 height 21
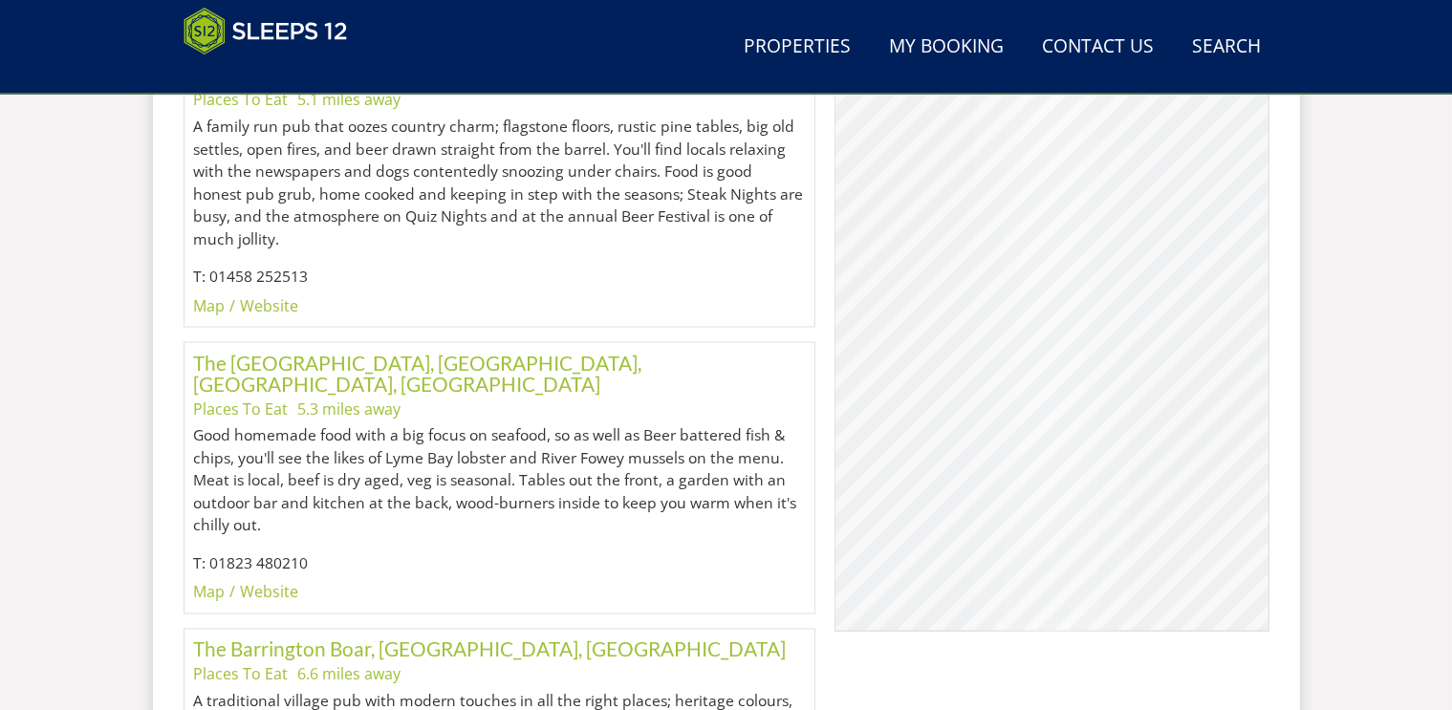
scroll to position [3110, 0]
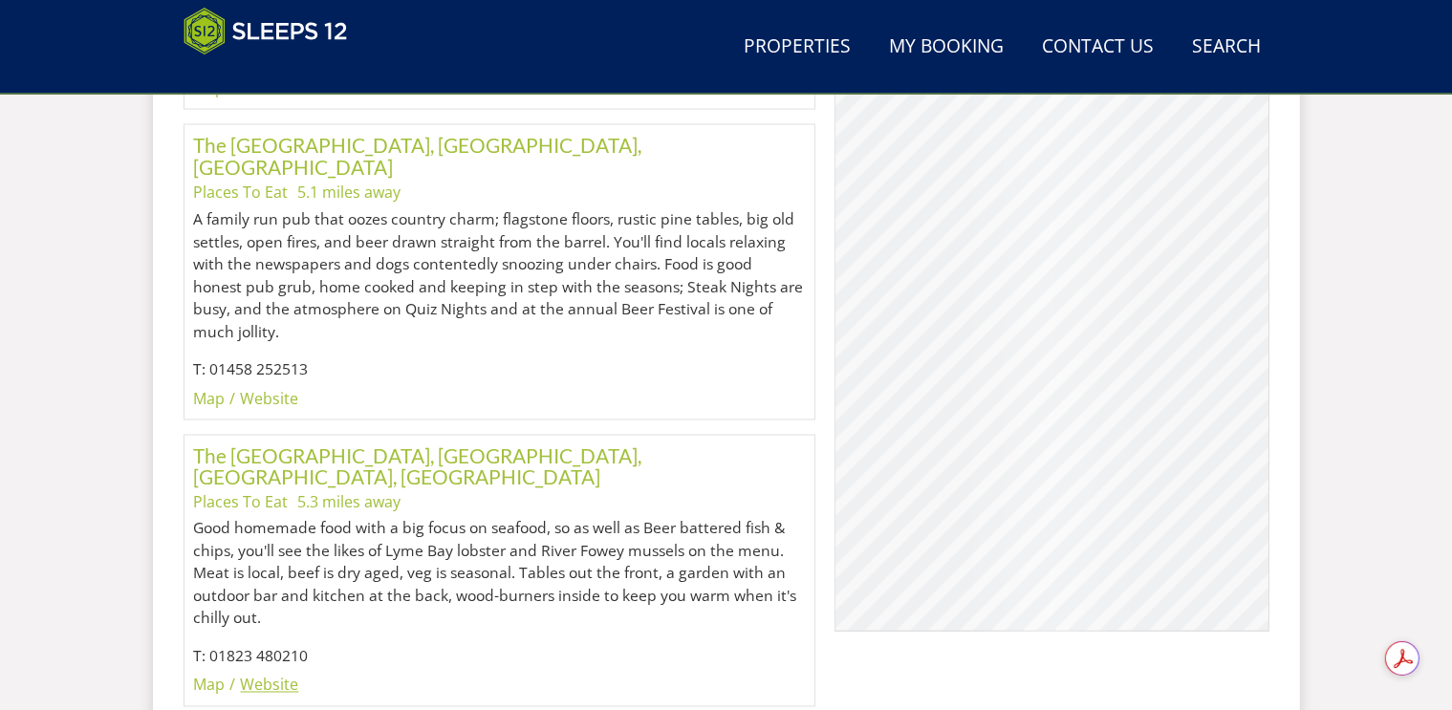
click at [263, 675] on link "Website" at bounding box center [270, 685] width 58 height 21
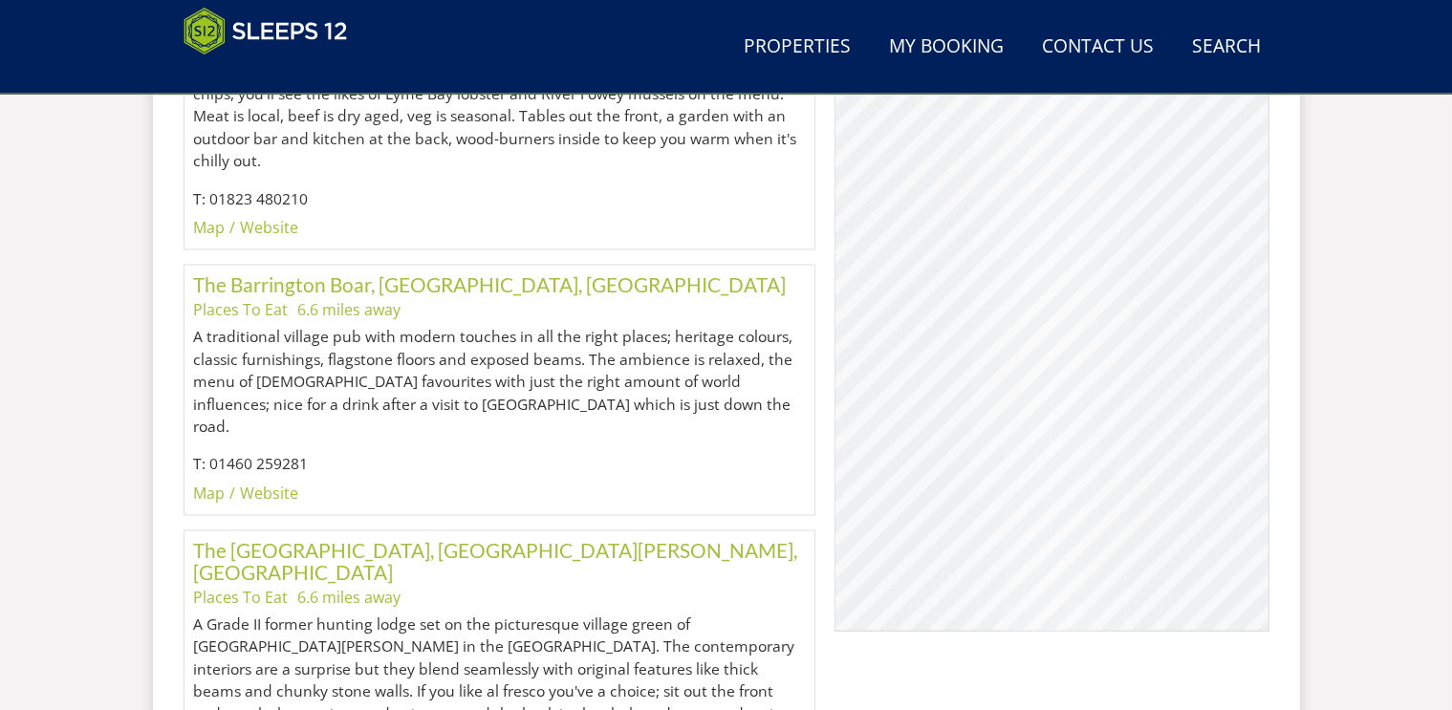
scroll to position [3569, 0]
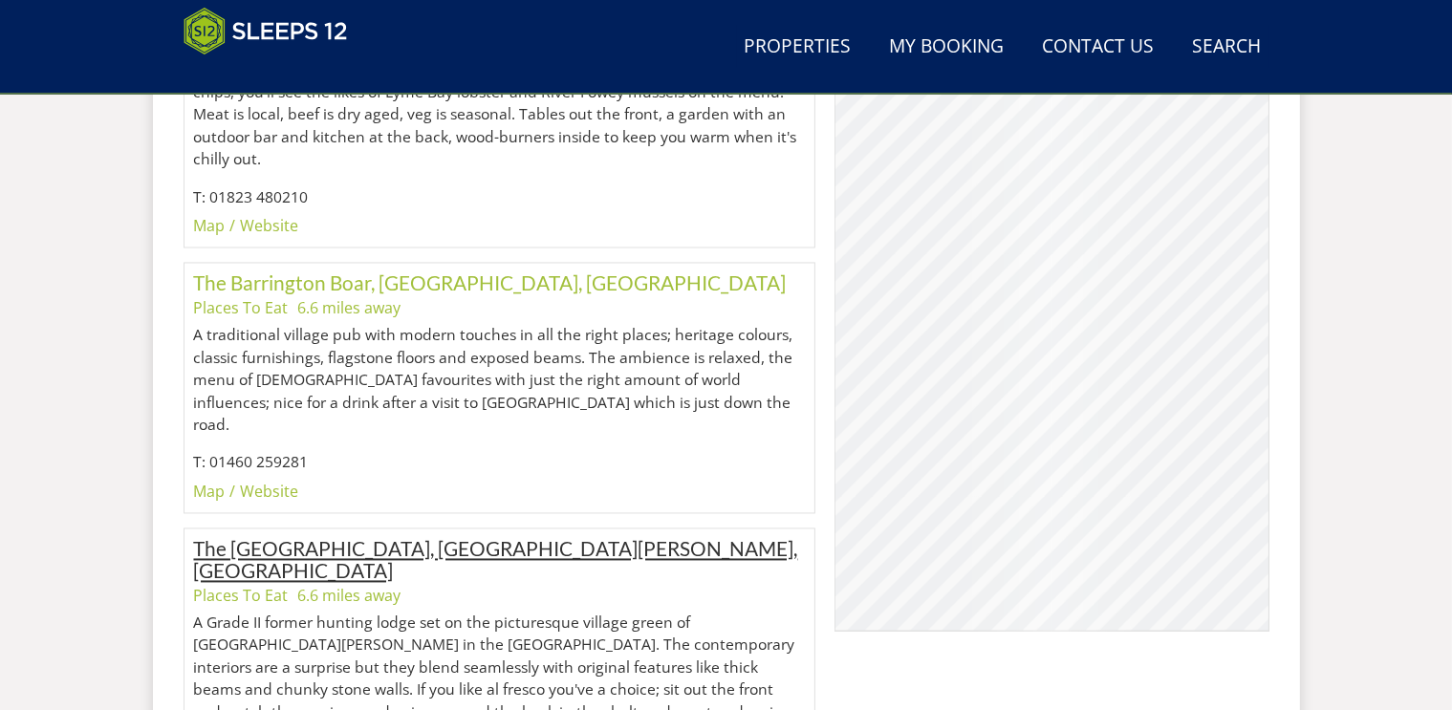
click at [429, 537] on link "The [GEOGRAPHIC_DATA], [GEOGRAPHIC_DATA][PERSON_NAME], [GEOGRAPHIC_DATA]" at bounding box center [496, 560] width 604 height 46
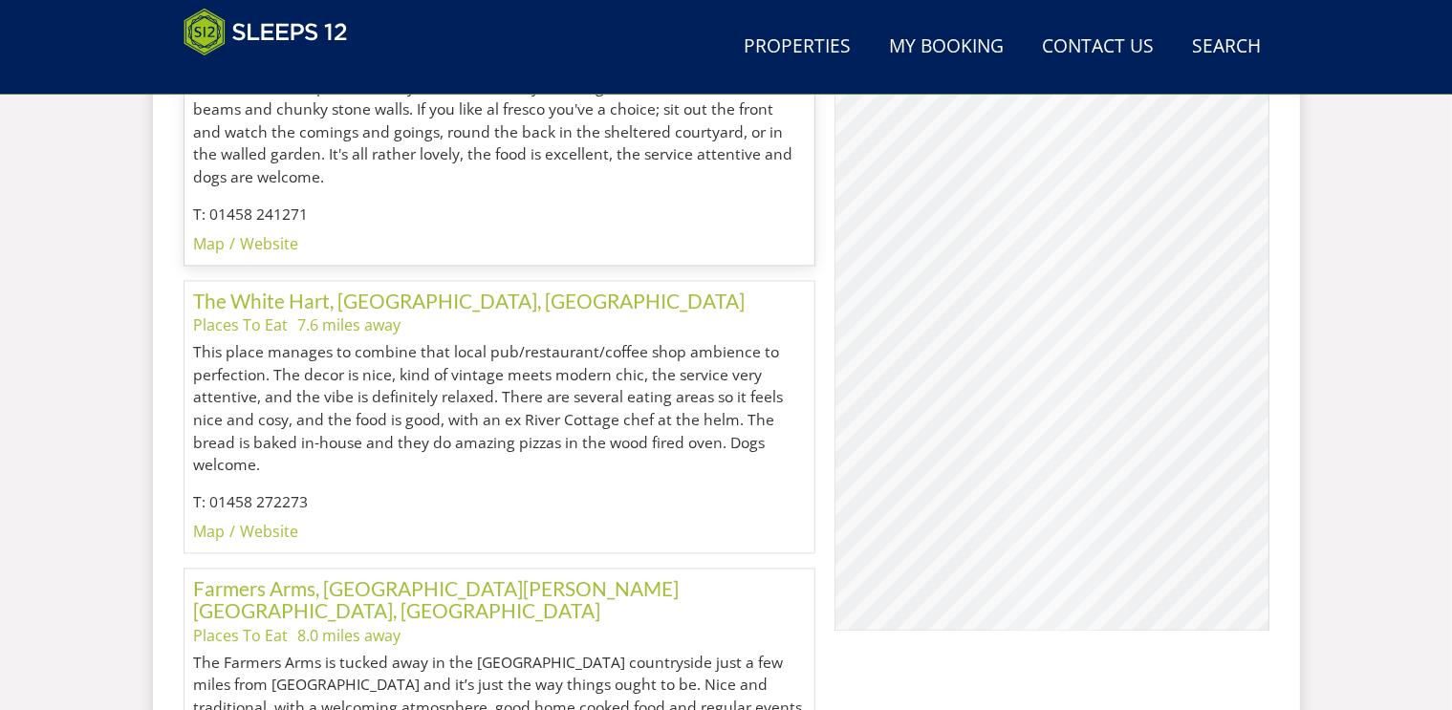
scroll to position [4152, 0]
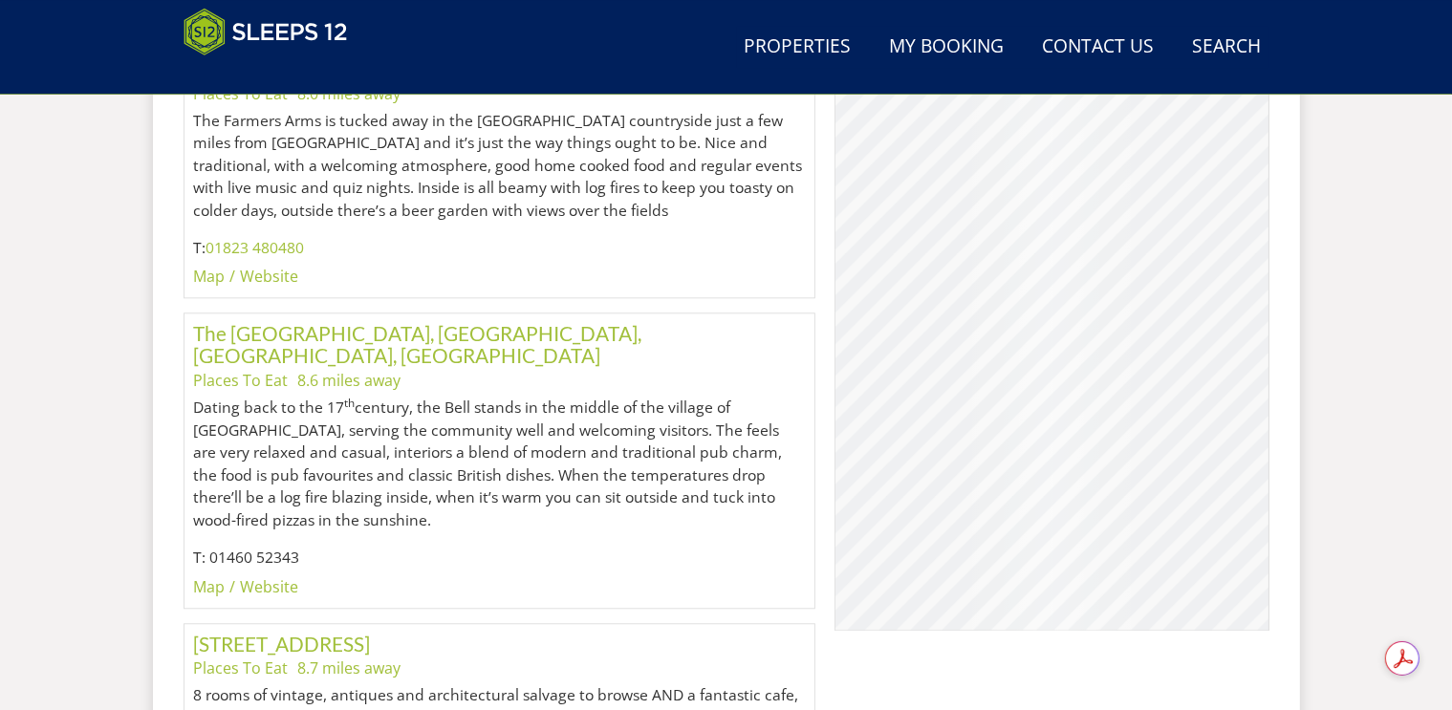
scroll to position [4725, 0]
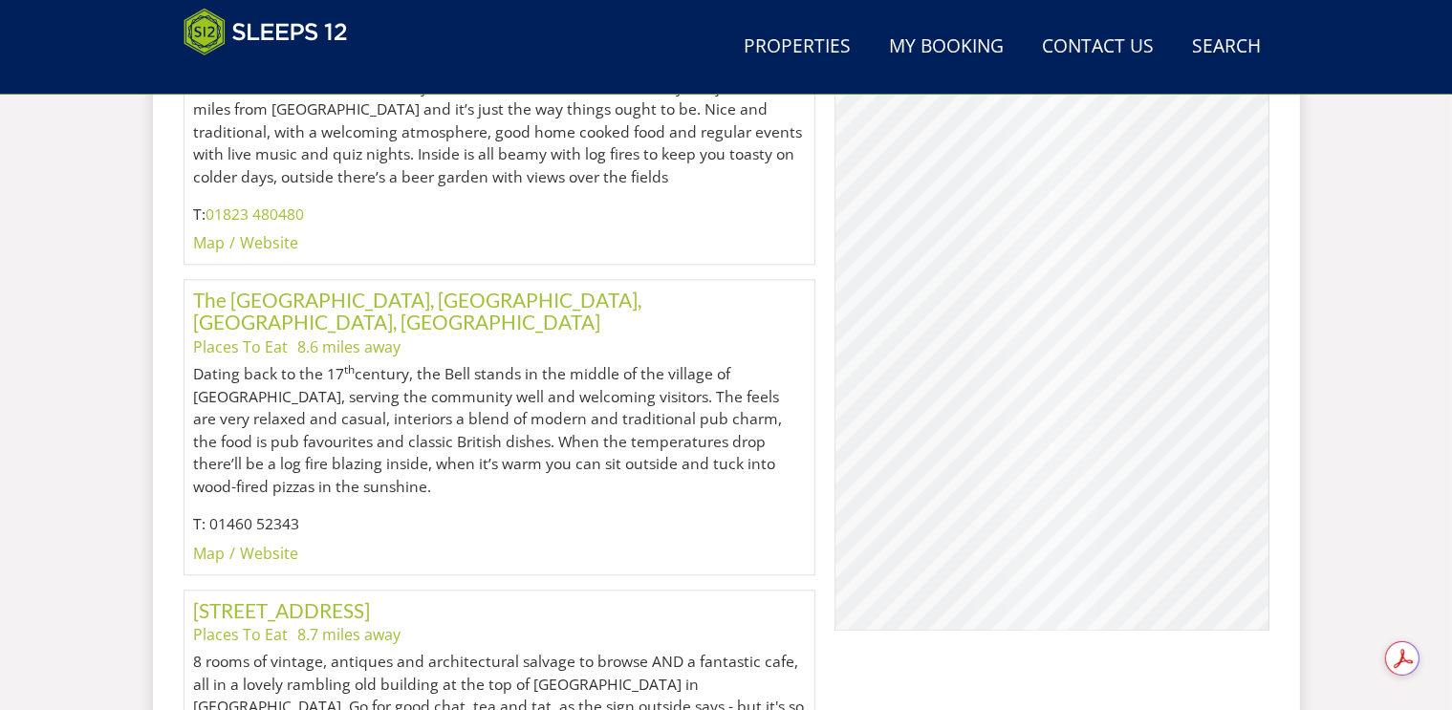
click at [287, 543] on link "Website" at bounding box center [270, 553] width 58 height 21
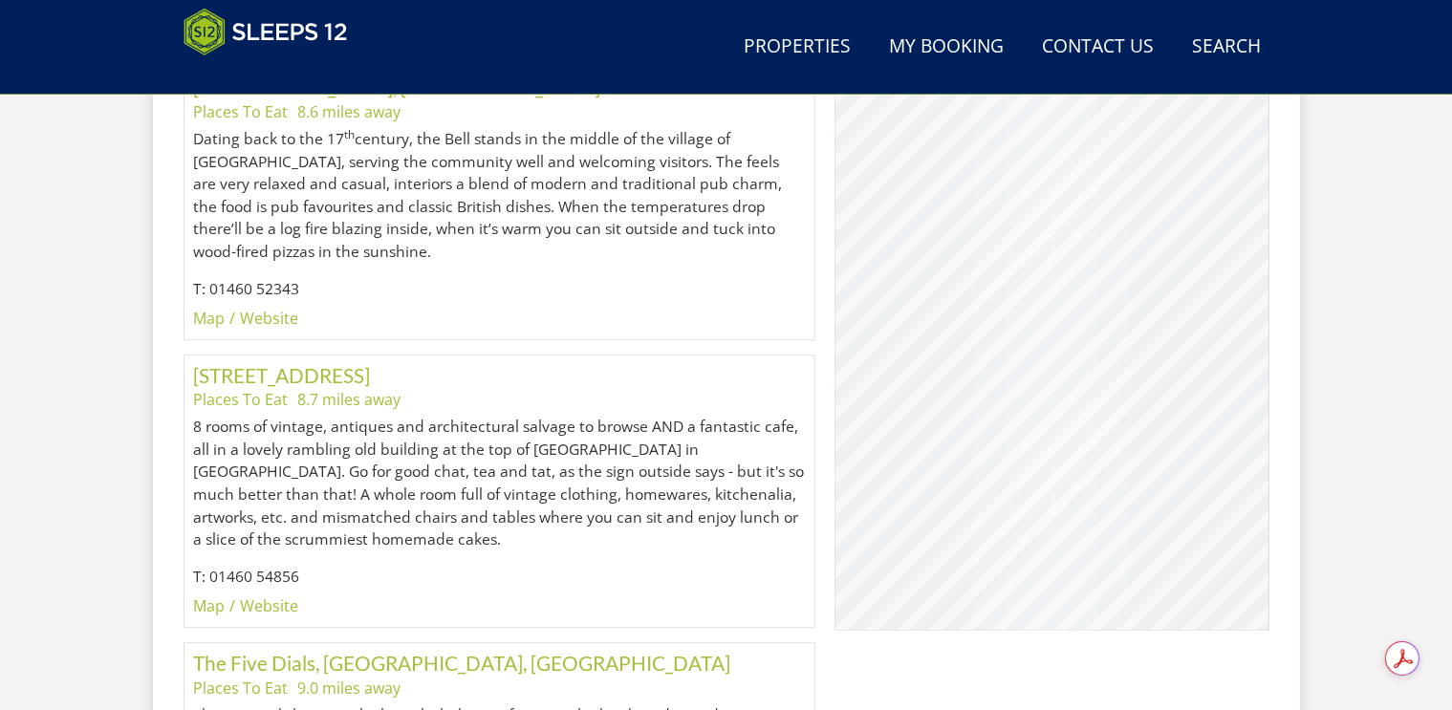
scroll to position [5069, 0]
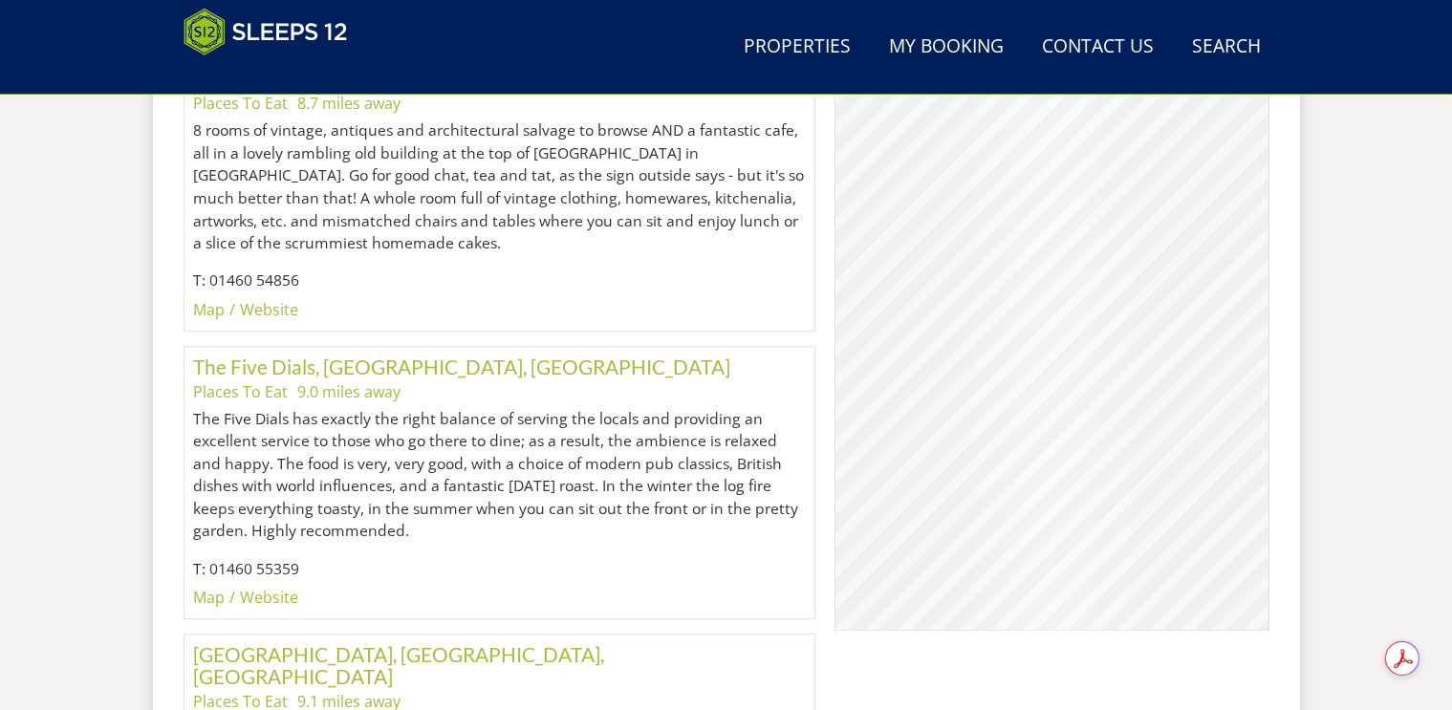
scroll to position [5260, 0]
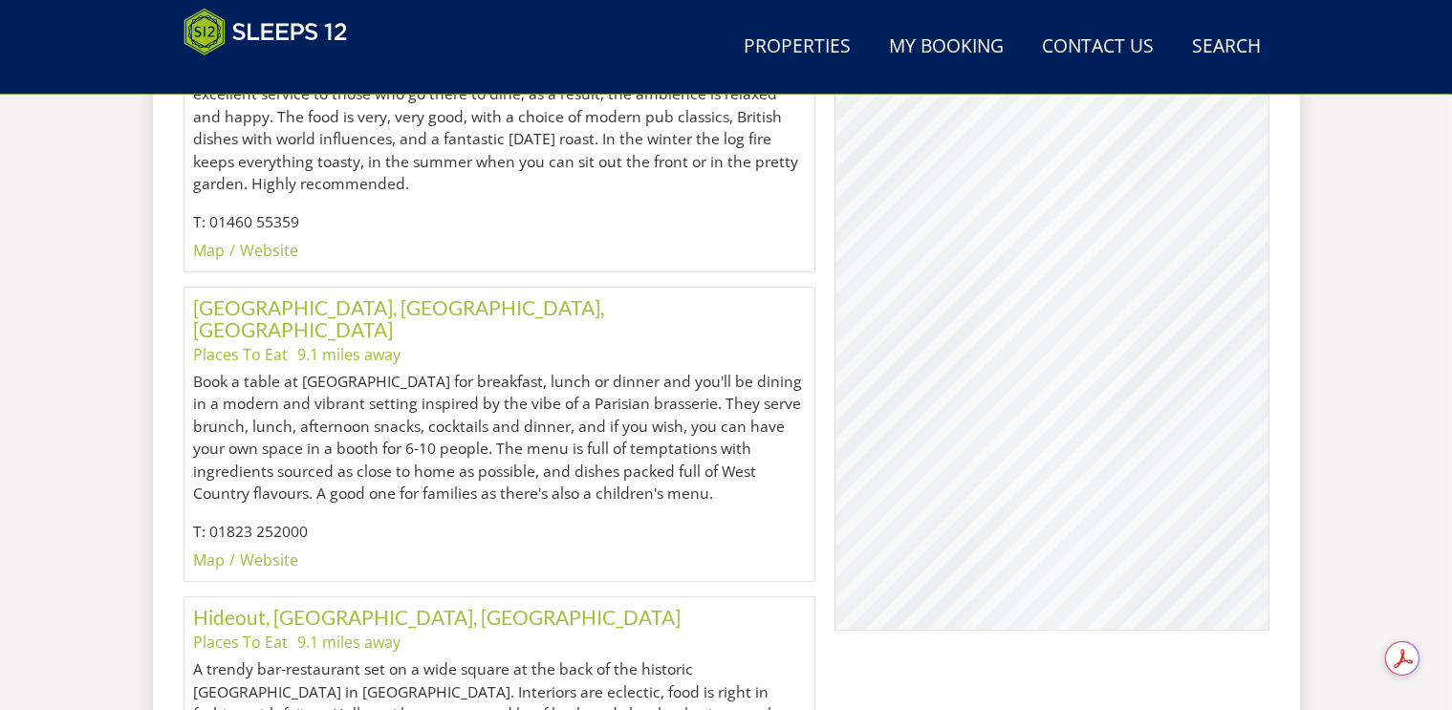
scroll to position [5604, 0]
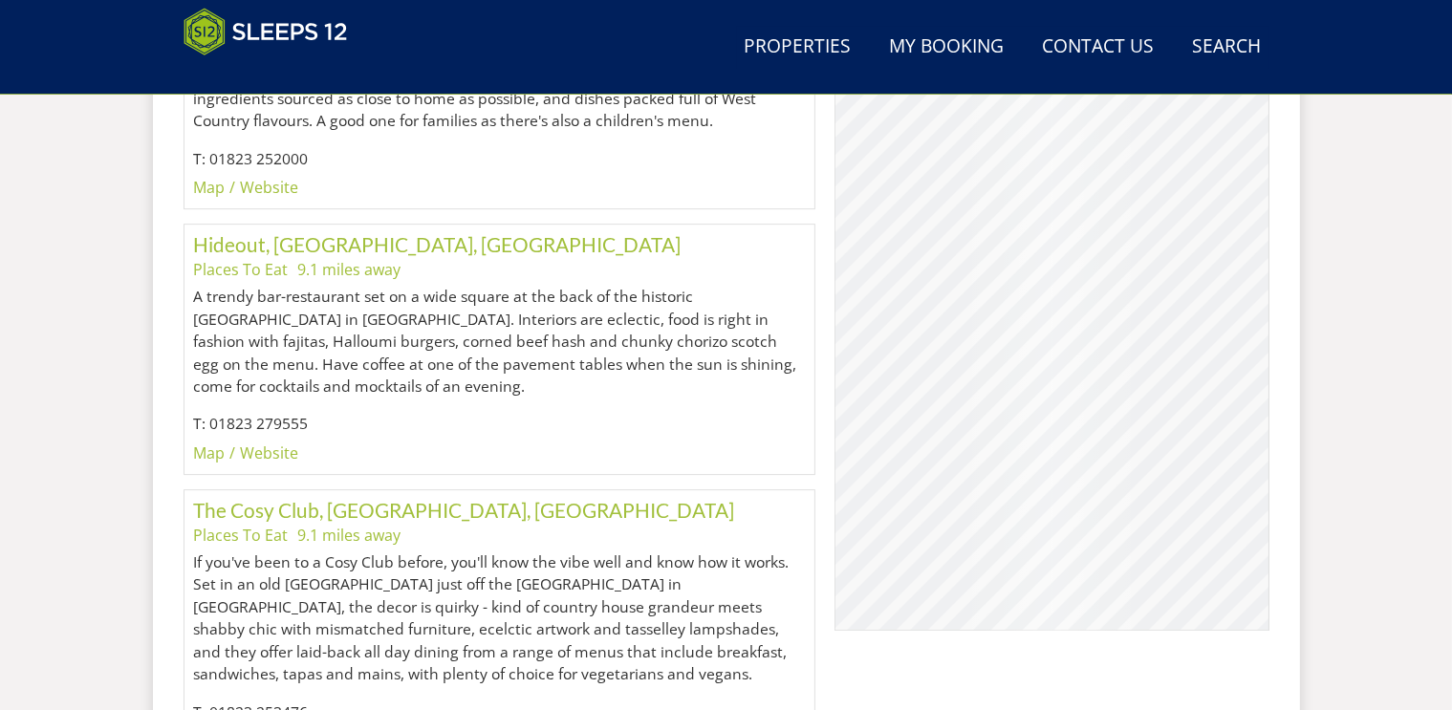
scroll to position [5987, 0]
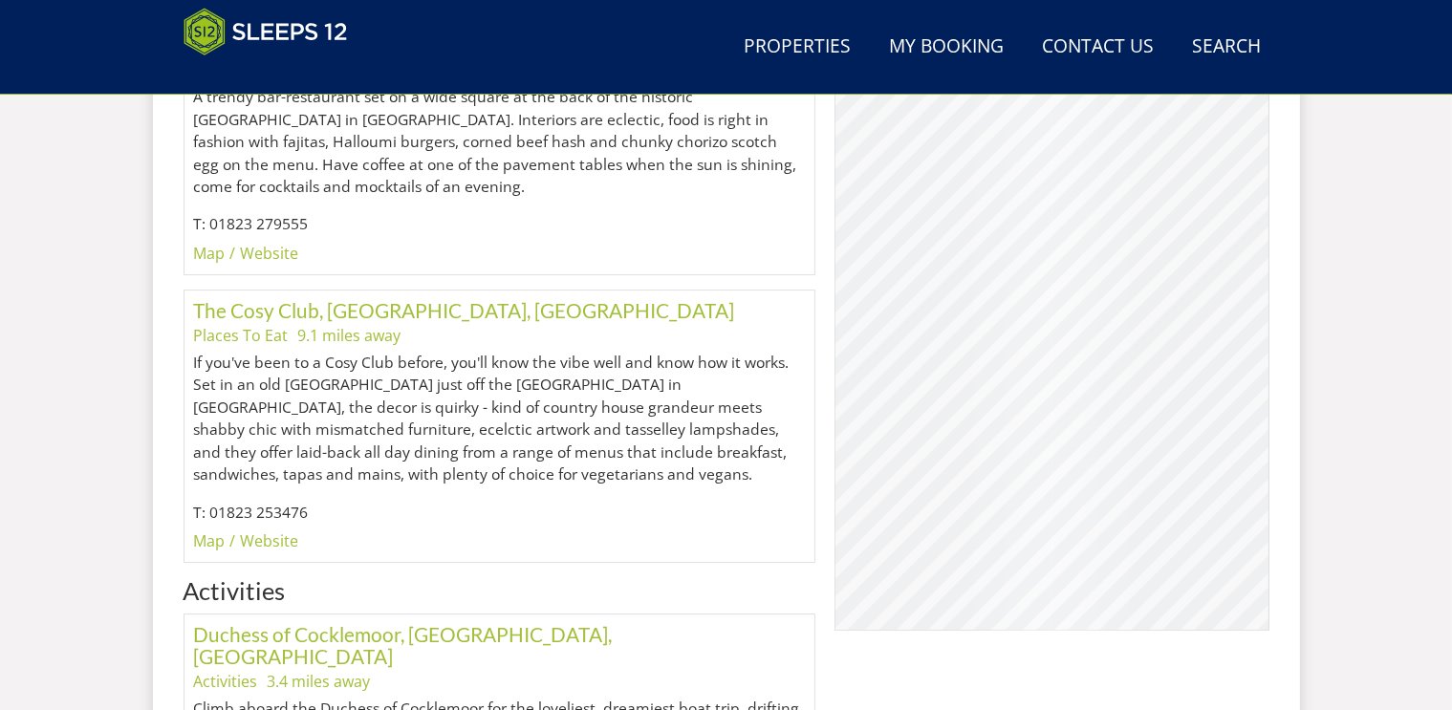
scroll to position [6178, 0]
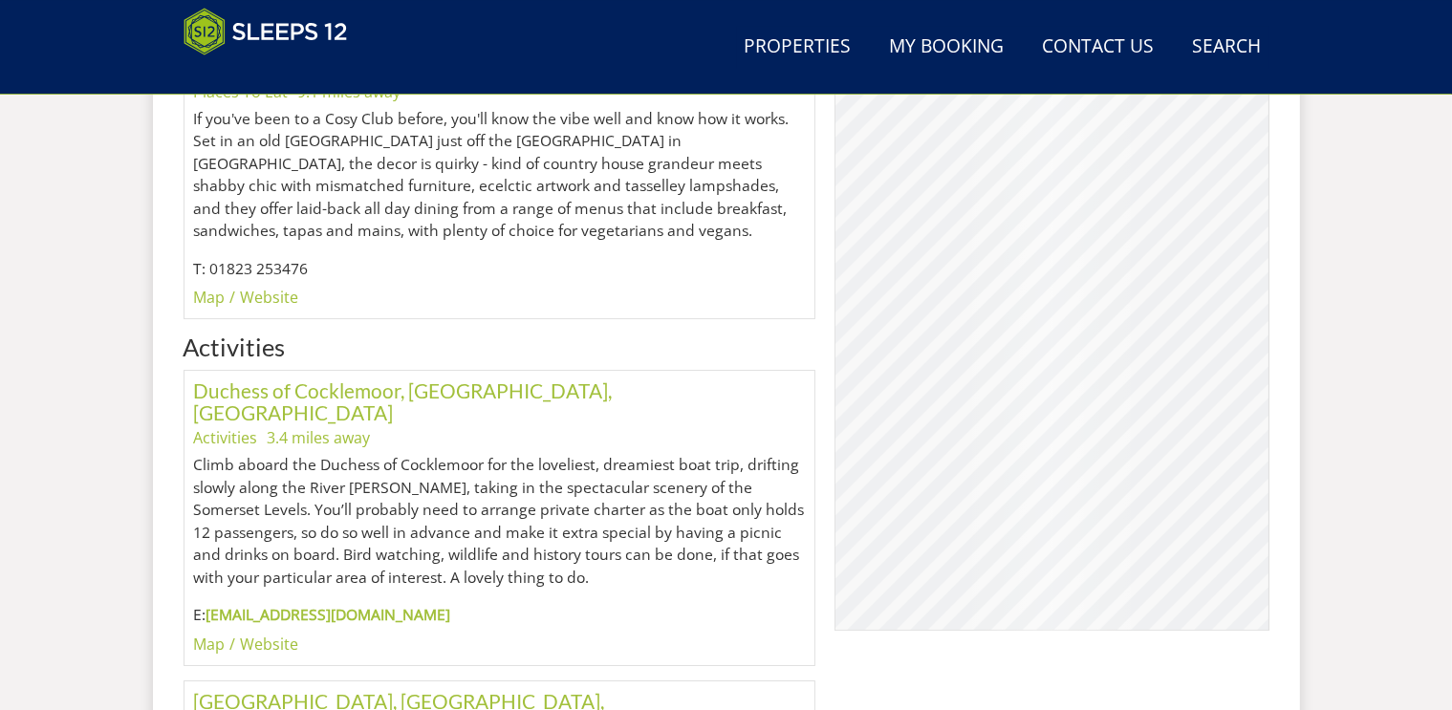
scroll to position [6535, 0]
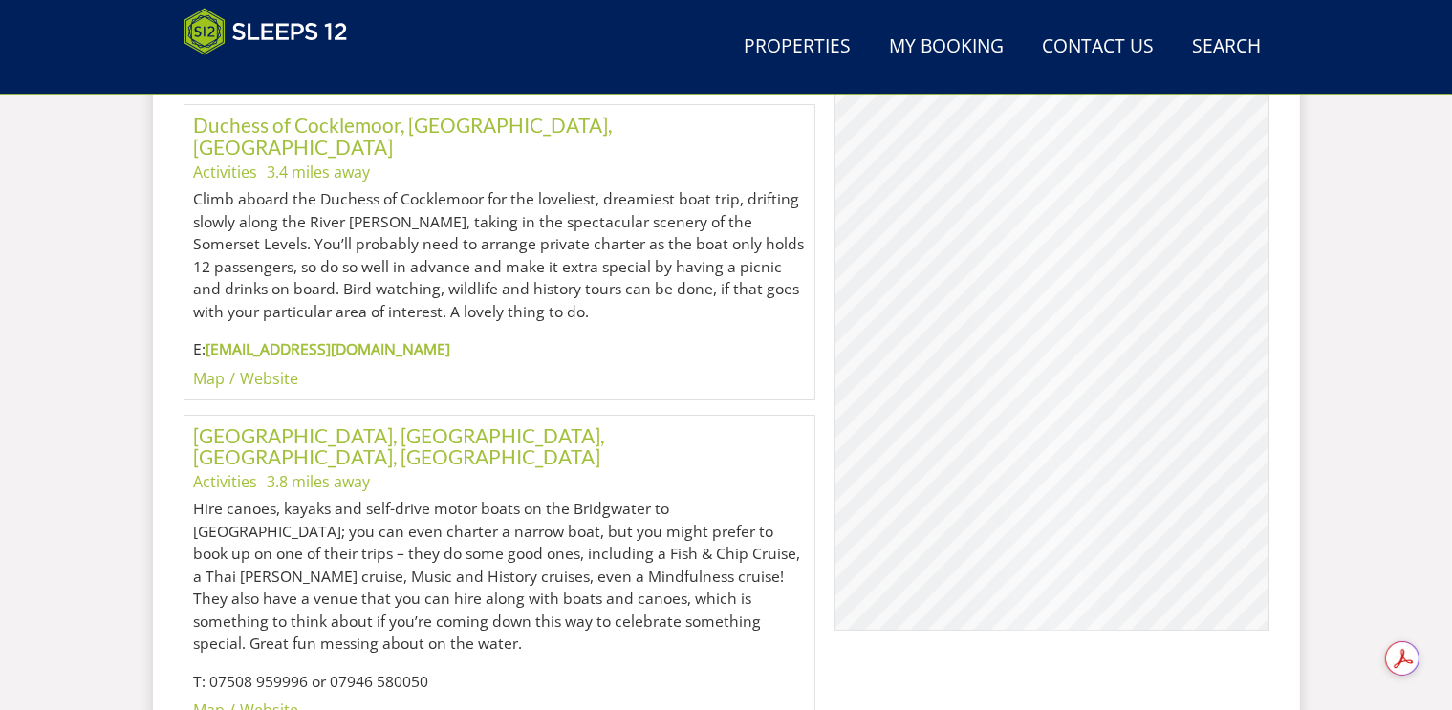
scroll to position [6688, 0]
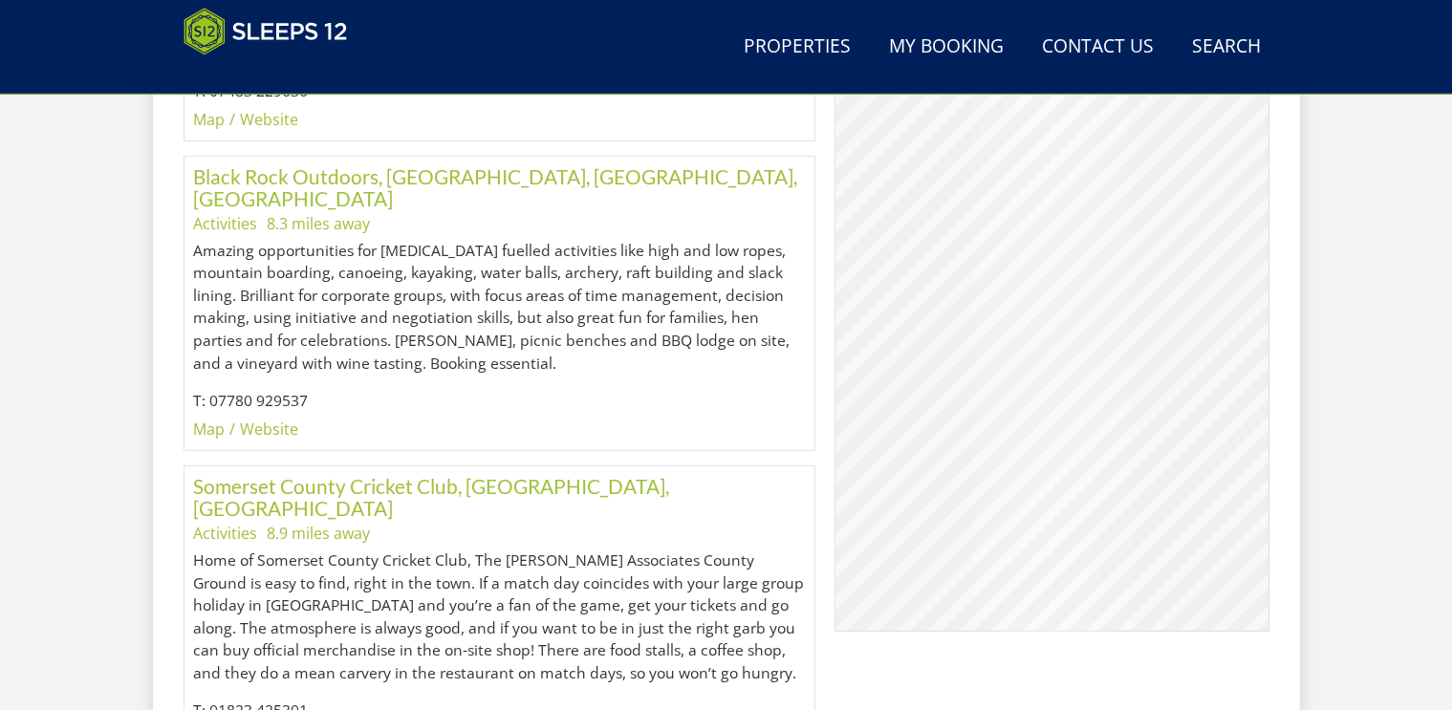
scroll to position [8561, 0]
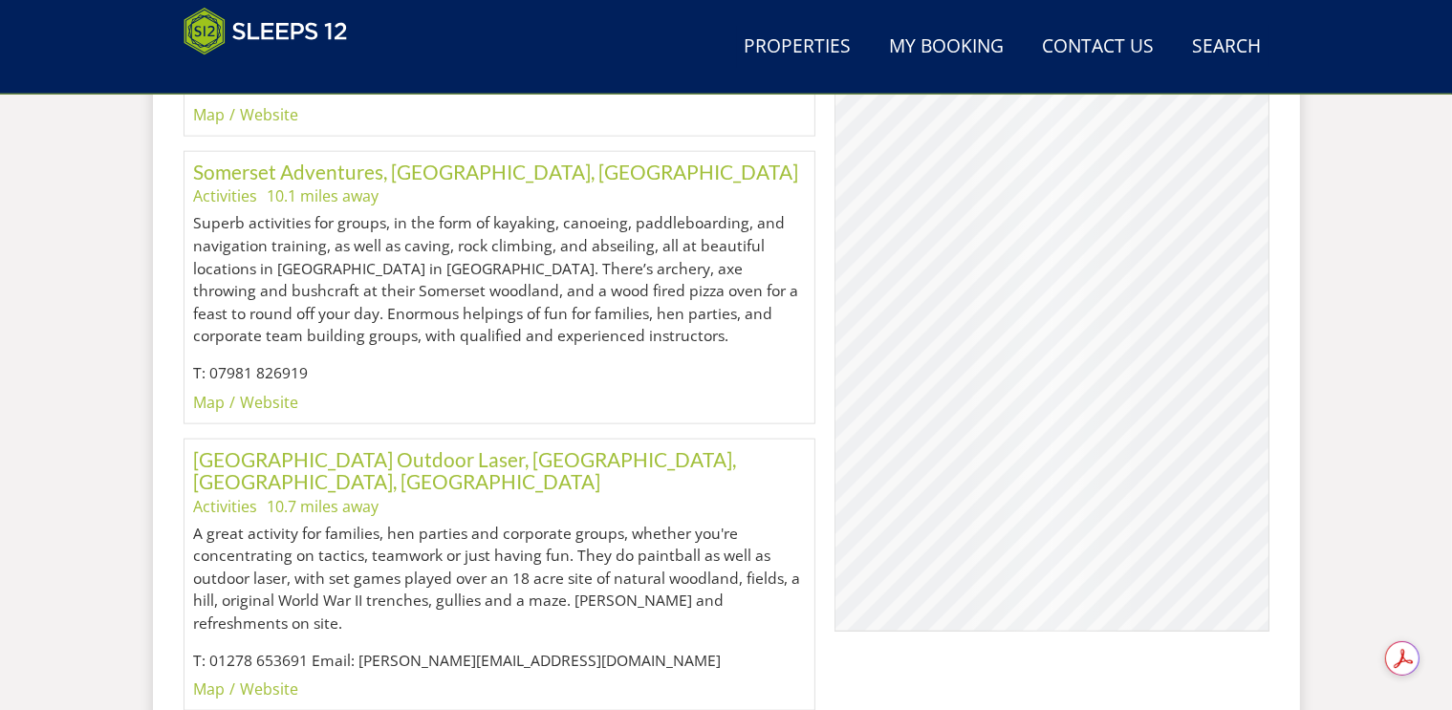
scroll to position [9632, 0]
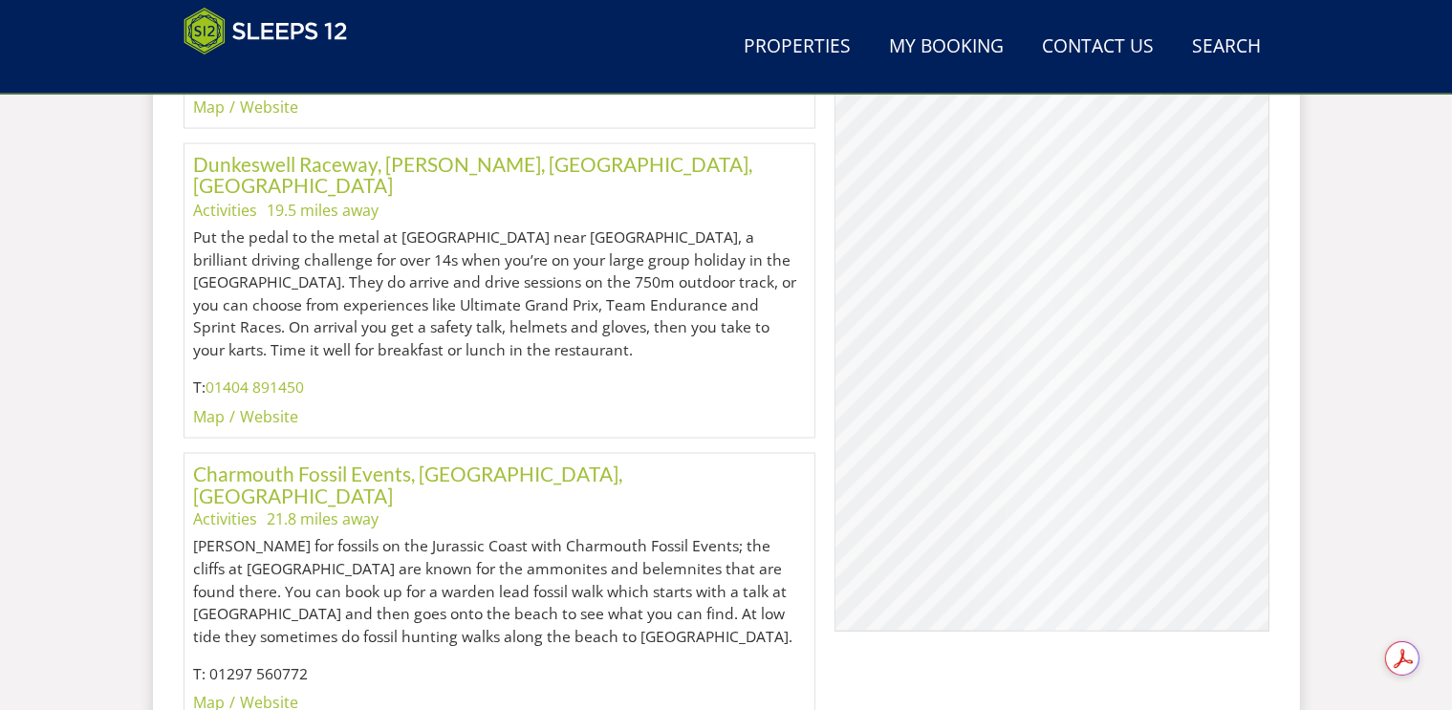
scroll to position [10473, 0]
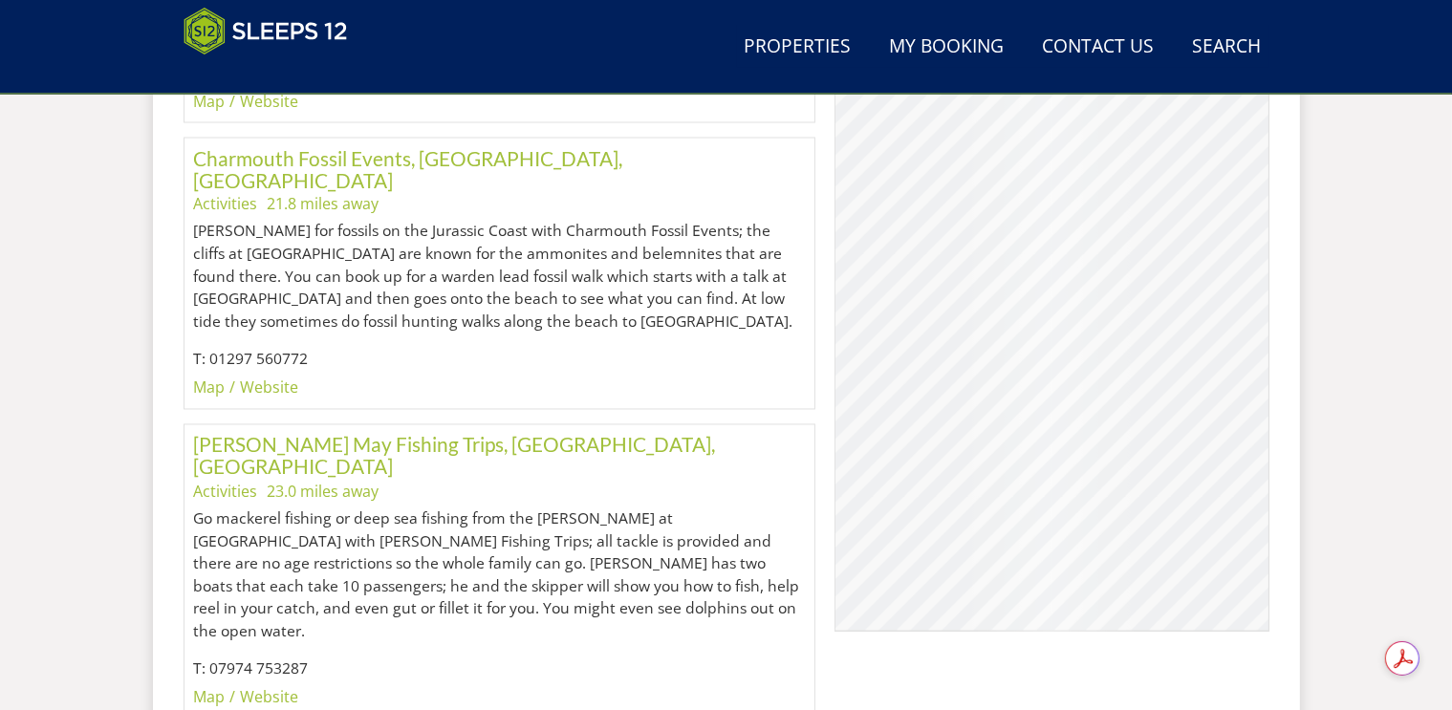
scroll to position [10740, 0]
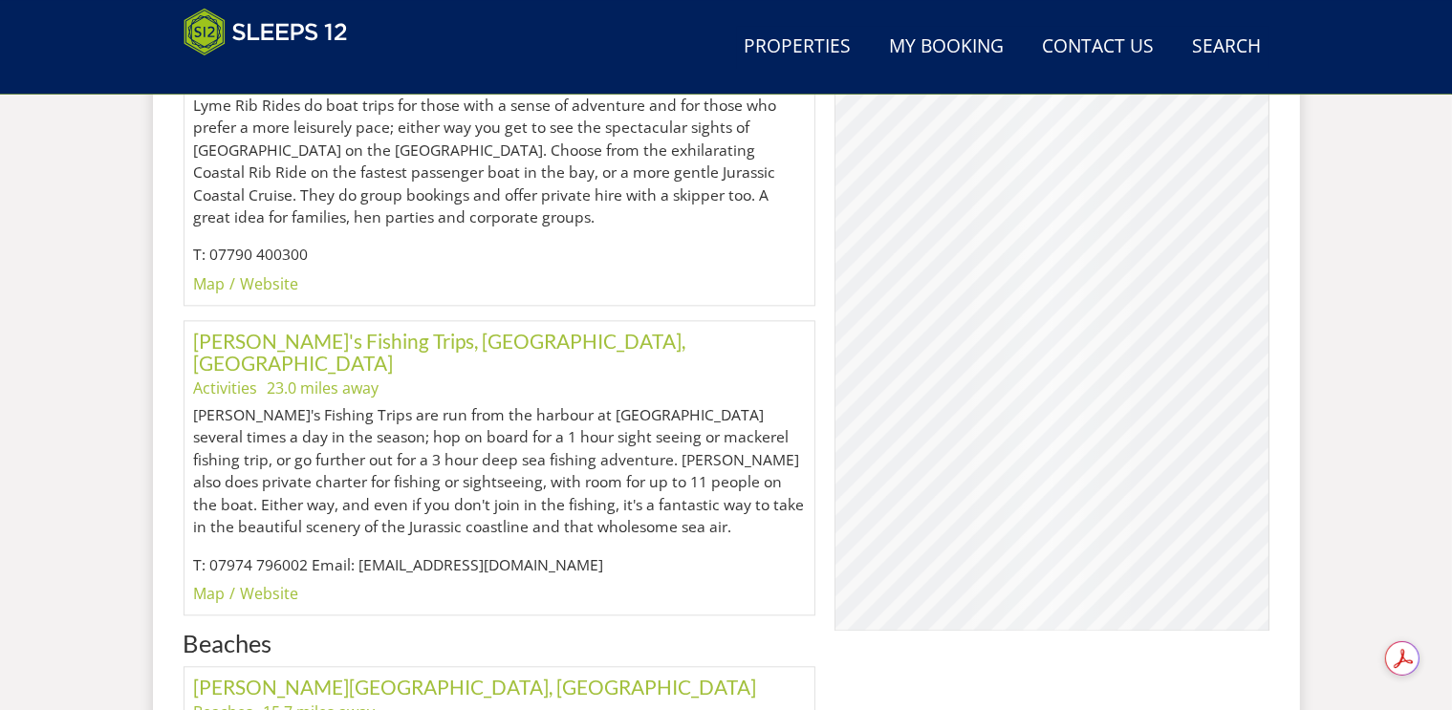
scroll to position [11696, 0]
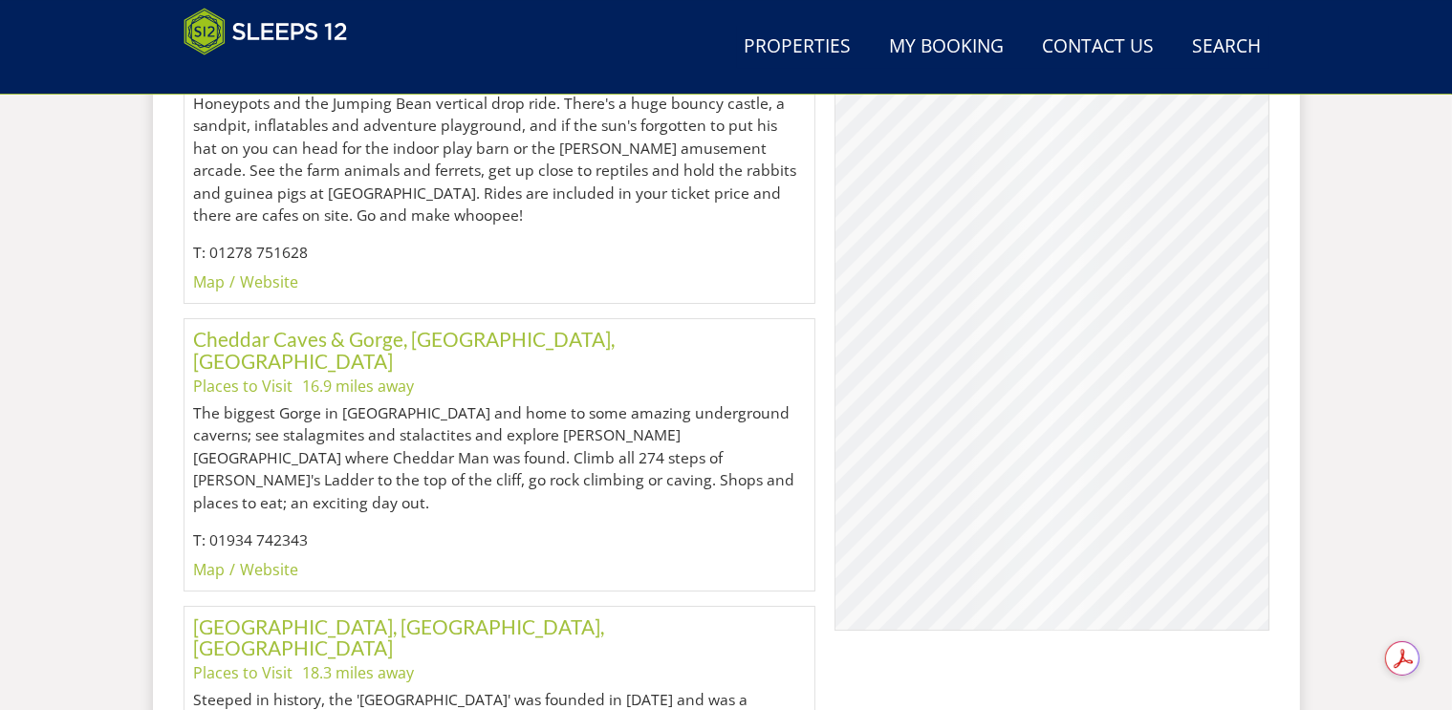
scroll to position [21597, 0]
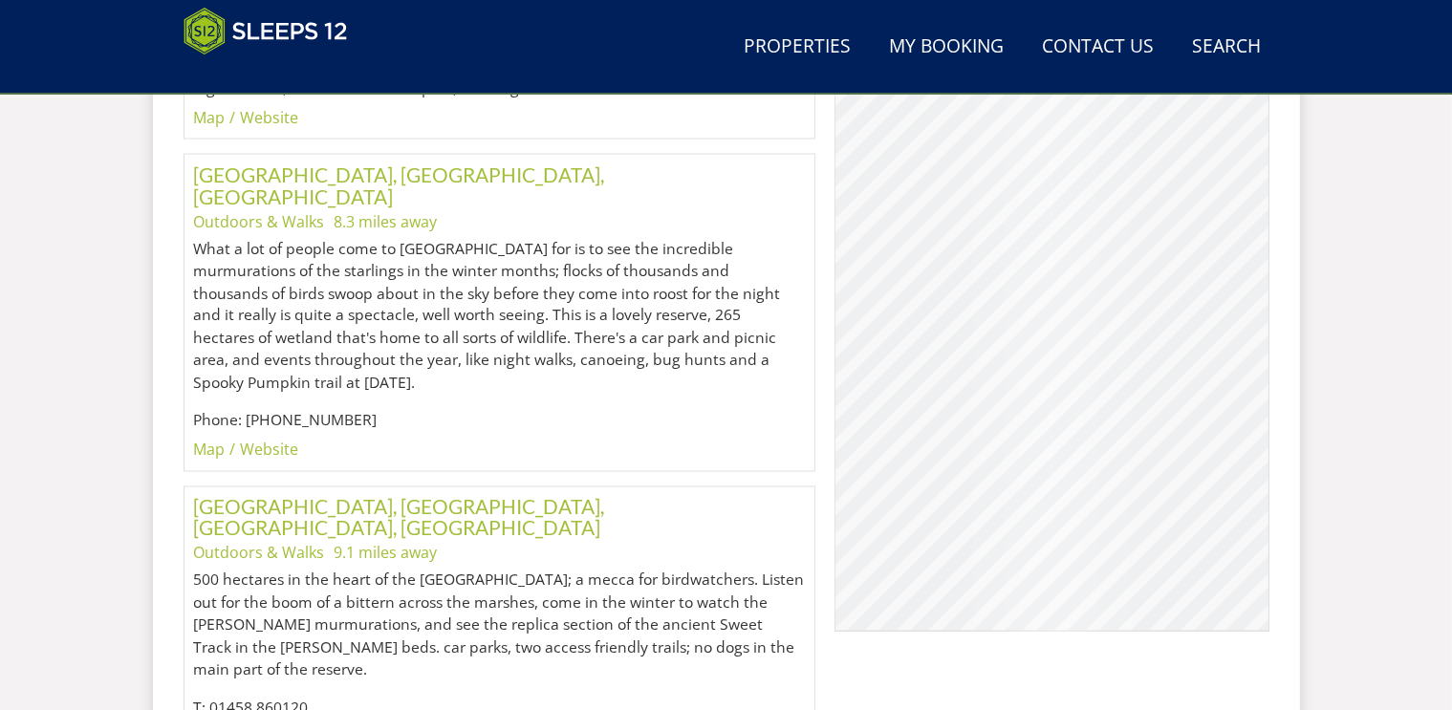
scroll to position [39641, 0]
